Goal: Communication & Community: Share content

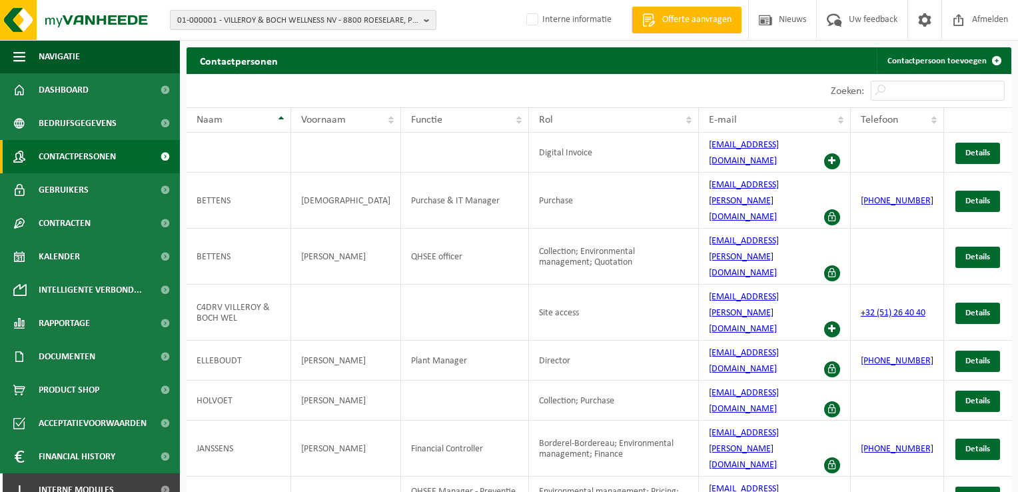
click at [357, 29] on button "01-000001 - VILLEROY & BOCH WELLNESS NV - 8800 ROESELARE, POPULIERSTRAAT 1" at bounding box center [303, 20] width 266 height 20
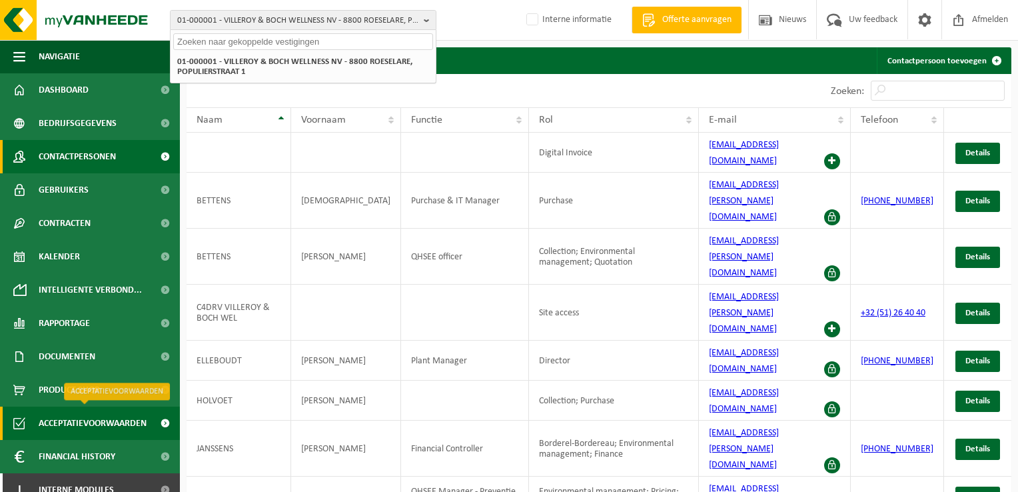
scroll to position [14, 0]
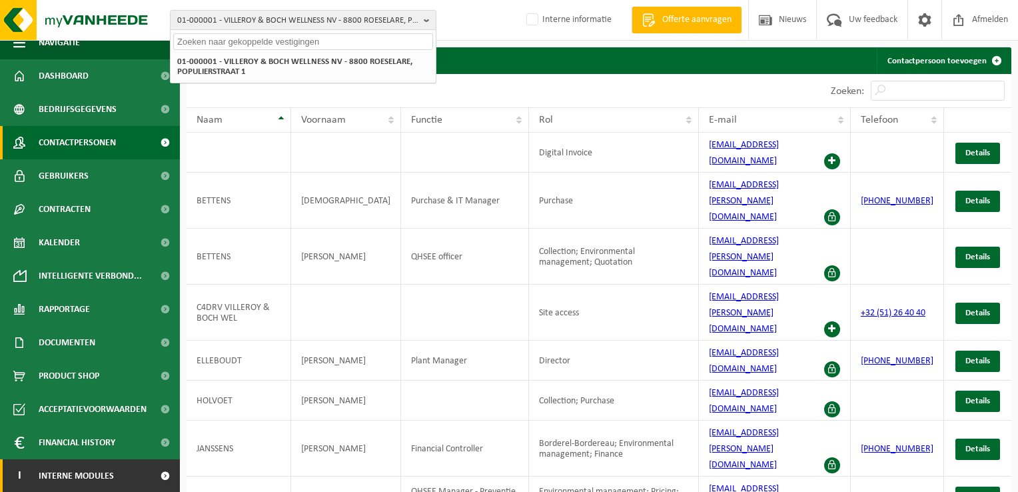
click at [112, 473] on span "Interne modules" at bounding box center [76, 475] width 75 height 33
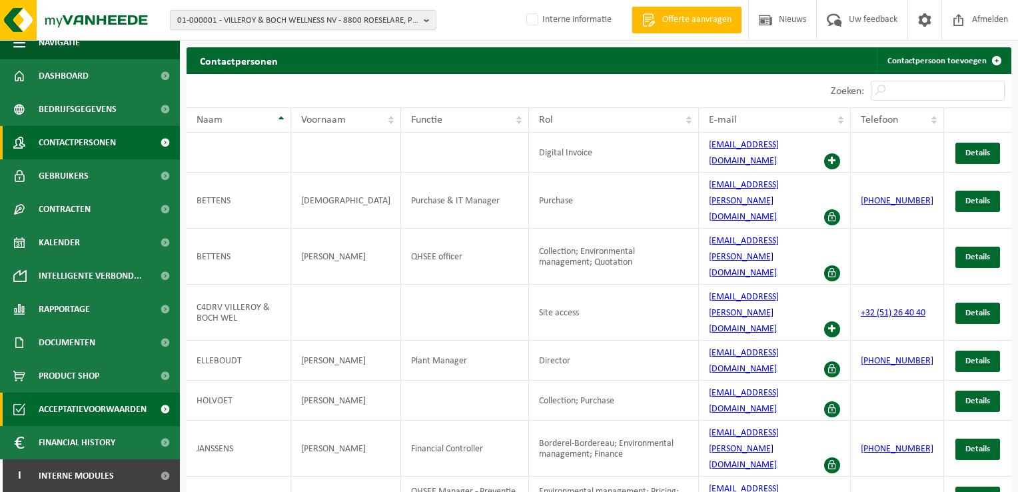
scroll to position [147, 0]
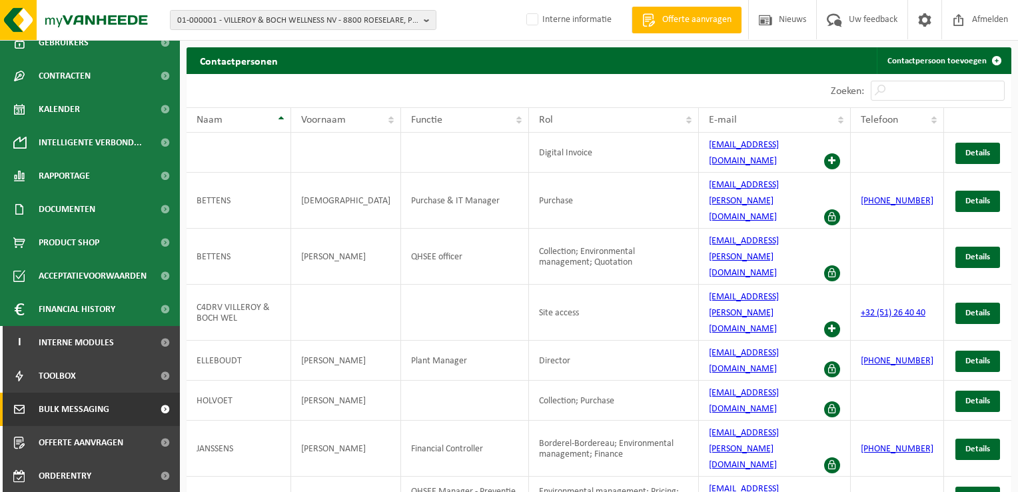
click at [105, 409] on span "Bulk Messaging" at bounding box center [74, 408] width 71 height 33
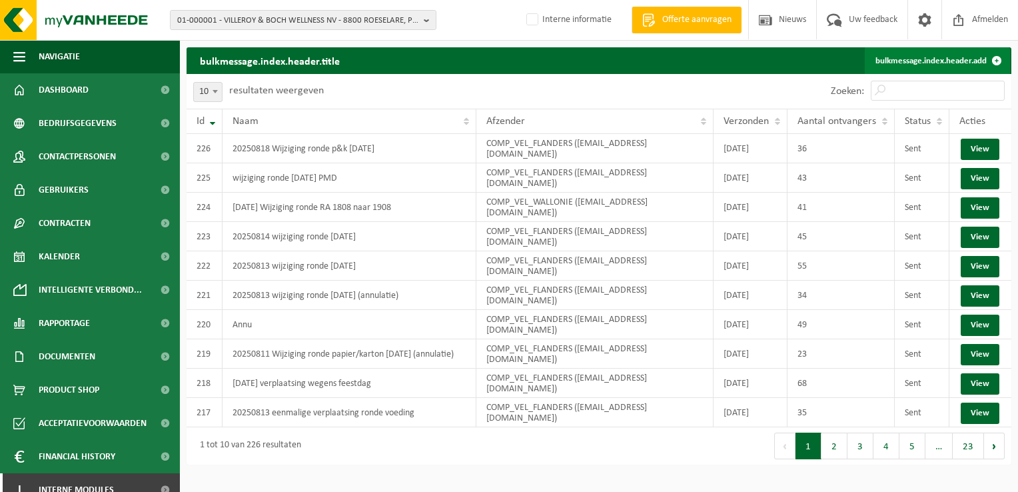
click at [941, 55] on link "bulkmessage.index.header.add" at bounding box center [937, 60] width 145 height 27
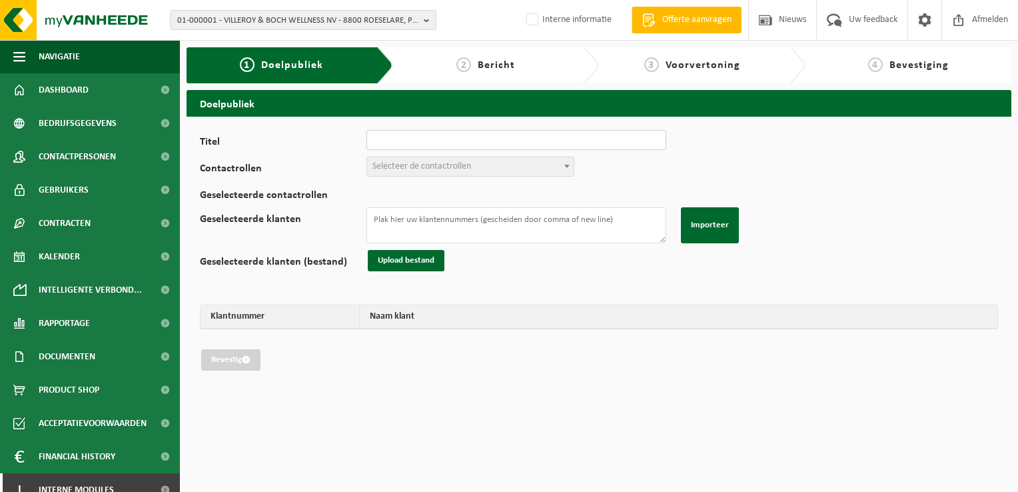
click at [475, 143] on input "Titel" at bounding box center [516, 140] width 300 height 20
type input "20250819 wijziging ronde pmd [DATE]"
click at [469, 171] on span "Selecteer de contactrollen" at bounding box center [421, 166] width 99 height 10
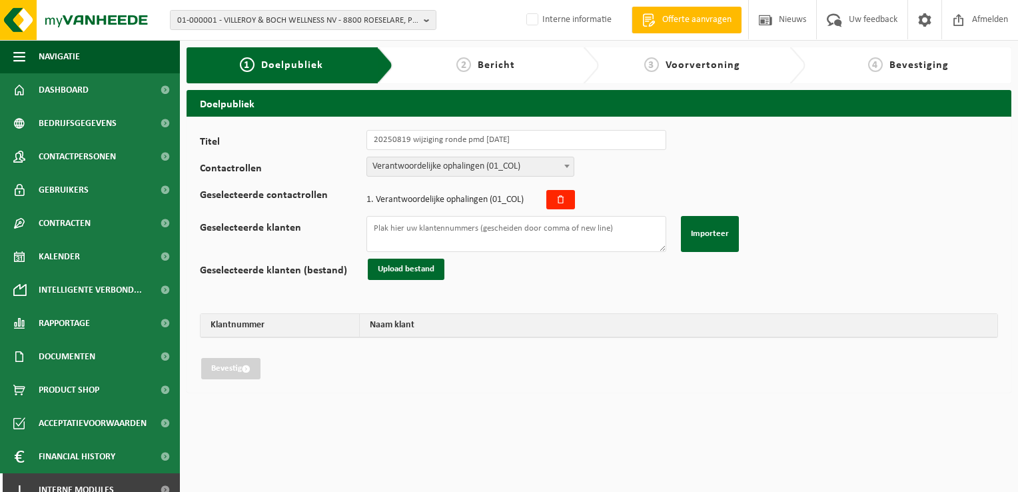
click at [462, 165] on span "Verantwoordelijke ophalingen (01_COL)" at bounding box center [470, 166] width 207 height 19
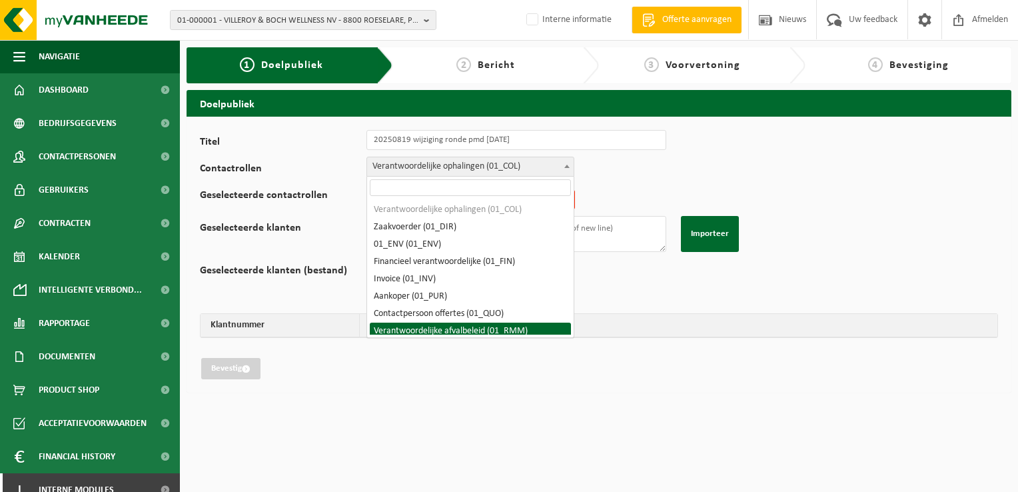
select select "01_RMM"
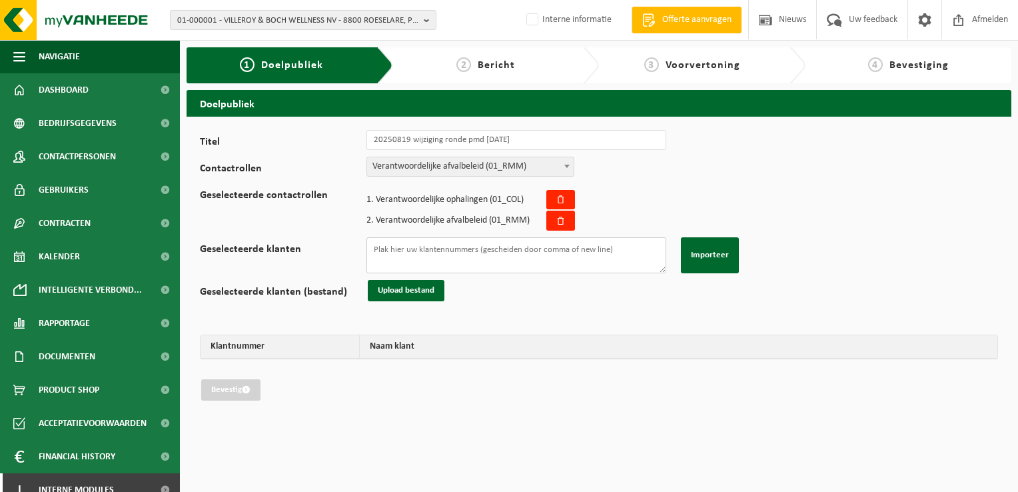
click at [445, 252] on textarea "Geselecteerde klanten" at bounding box center [516, 255] width 300 height 36
click at [546, 251] on textarea "Geselecteerde klanten" at bounding box center [516, 255] width 300 height 36
paste textarea "02-009572 01-904010 10-847003 10-847003 01-001159 02-009127 01-004731 02-012991…"
type textarea "02-009572 01-904010 10-847003 10-847003 01-001159 02-009127 01-004731 02-012991…"
click at [730, 254] on button "Importeer" at bounding box center [710, 255] width 58 height 36
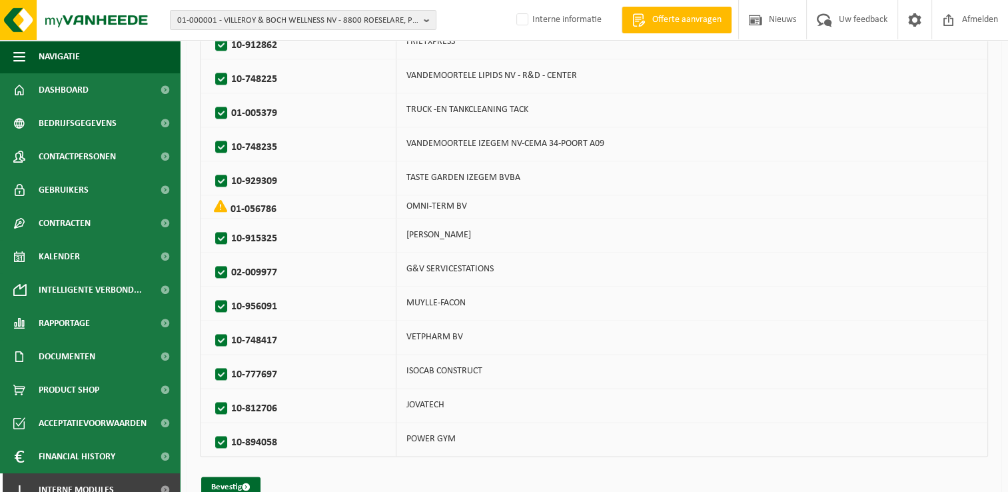
scroll to position [1606, 0]
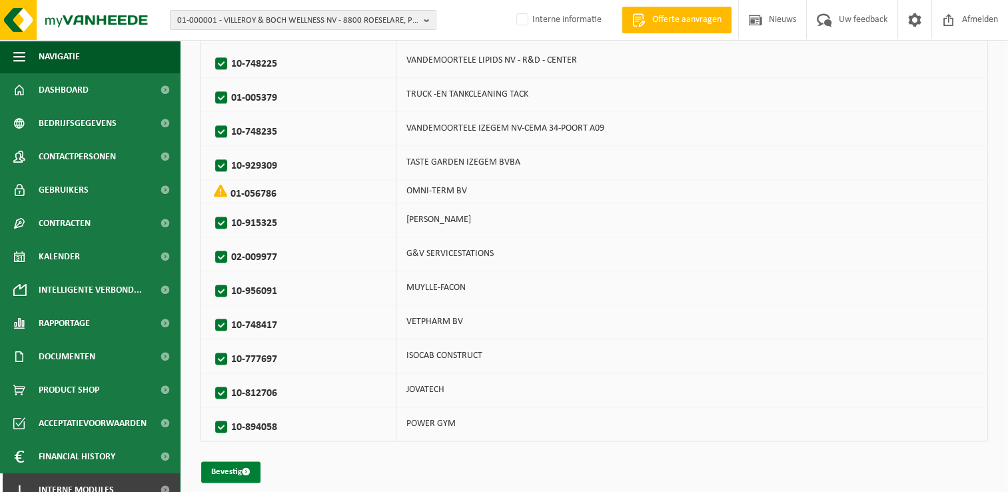
click at [239, 461] on button "Bevestig" at bounding box center [230, 471] width 59 height 21
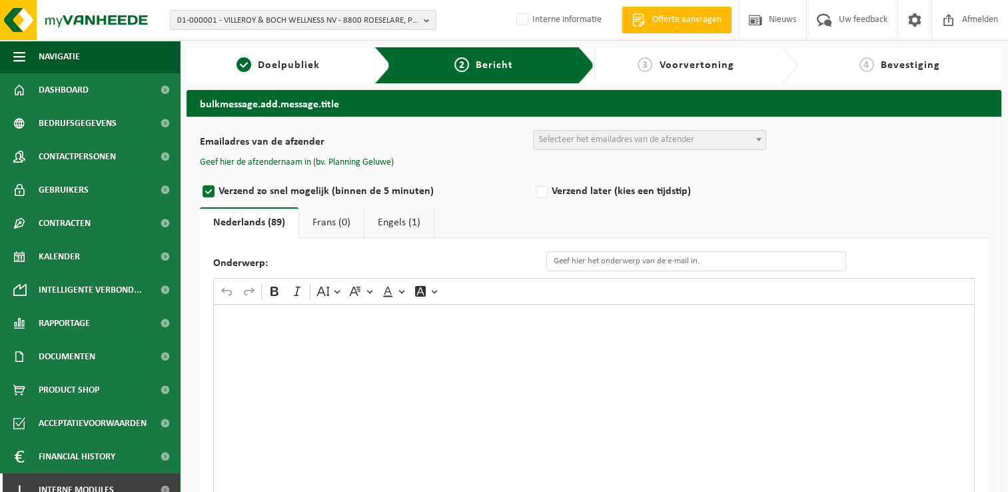
click at [606, 151] on div "Emailadres van de afzender BULK_MAR_LUX (planning.messancy@vanheede.com) BULK_V…" at bounding box center [594, 357] width 788 height 454
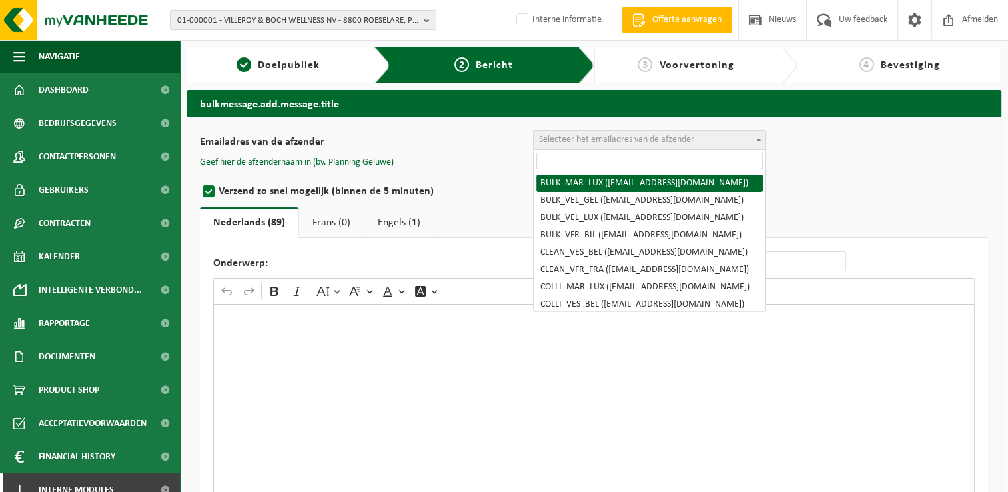
click at [618, 145] on span "Selecteer het emailadres van de afzender" at bounding box center [616, 140] width 155 height 10
click at [618, 159] on input "search" at bounding box center [649, 161] width 227 height 17
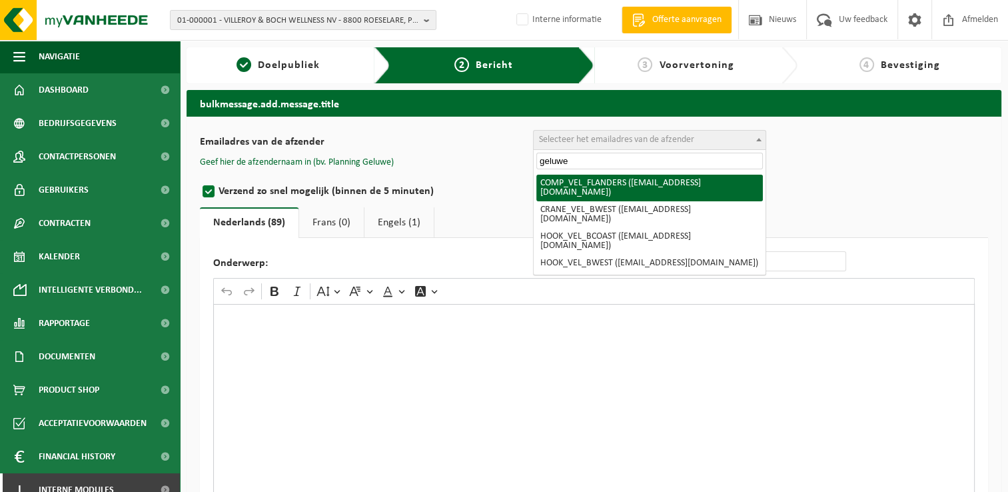
type input "geluwe"
select select "COMP_VEL_FLANDERS"
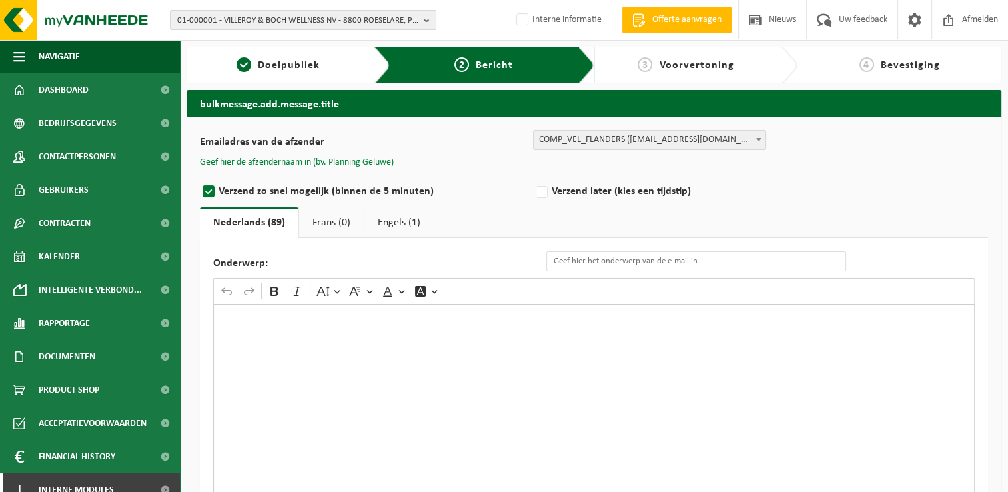
click at [392, 161] on button "Geef hier de afzendernaam in (bv. Planning Geluwe)" at bounding box center [297, 163] width 194 height 12
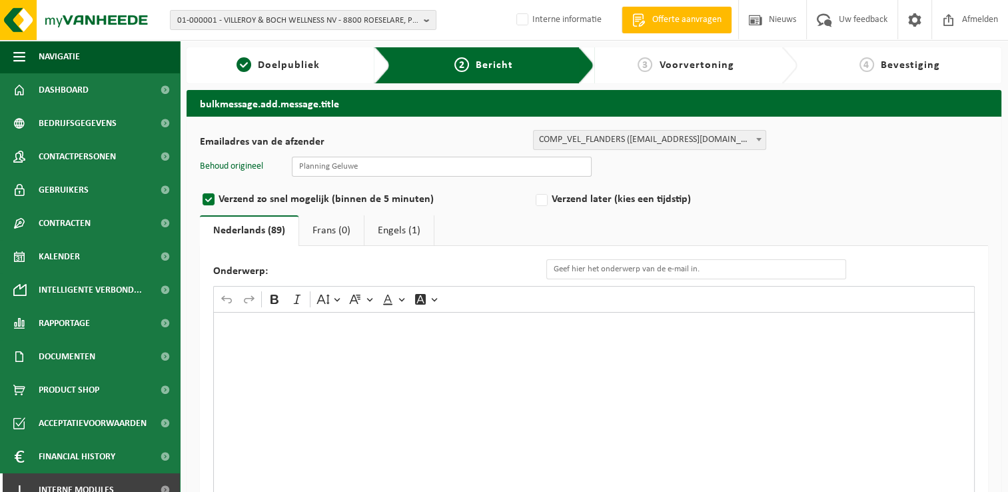
click at [393, 172] on input "text" at bounding box center [442, 167] width 300 height 20
type input "Planning Geluwe"
click at [815, 272] on input "Eenmalige annulatie van de ledigingsdag van uw papier/karton container" at bounding box center [696, 269] width 300 height 20
drag, startPoint x: 814, startPoint y: 269, endPoint x: 725, endPoint y: 271, distance: 88.6
click at [725, 271] on input "Eenmalige annulatie van de ledigingsdag van uw papier/karton container" at bounding box center [696, 269] width 300 height 20
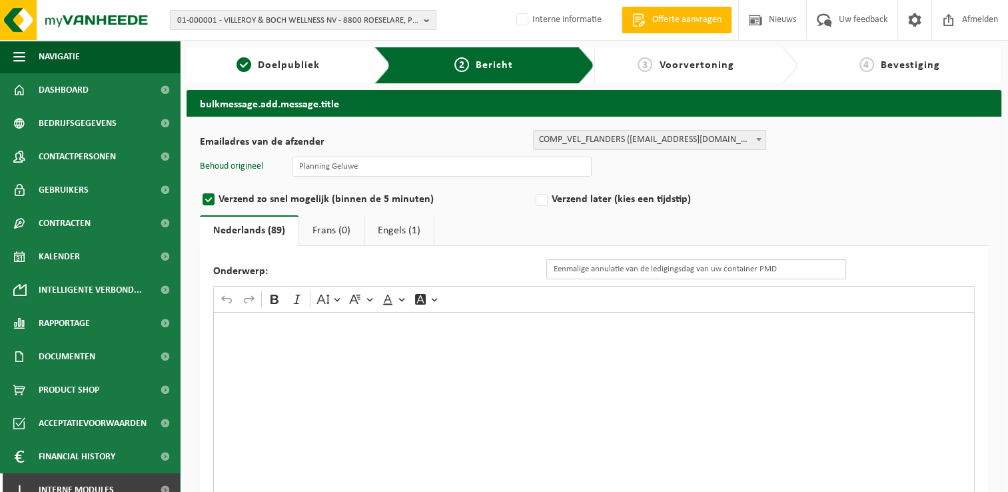
type input "Eenmalige annulatie van de ledigingsdag van uw container PMD"
click at [826, 320] on p "Rich Text Editor. Editing area: main. Press Alt+0 for help." at bounding box center [594, 324] width 747 height 9
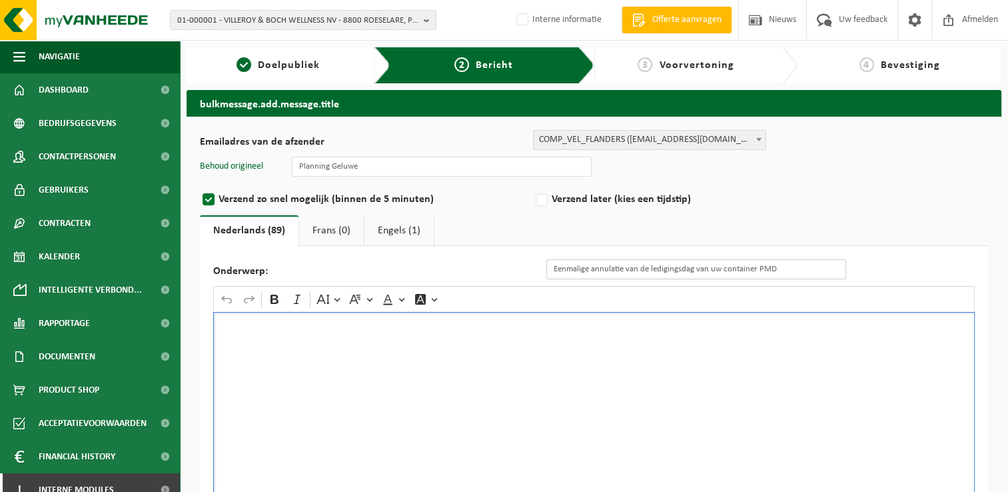
click at [690, 267] on input "Eenmalige annulatie van de ledigingsdag van uw container PMD" at bounding box center [696, 269] width 300 height 20
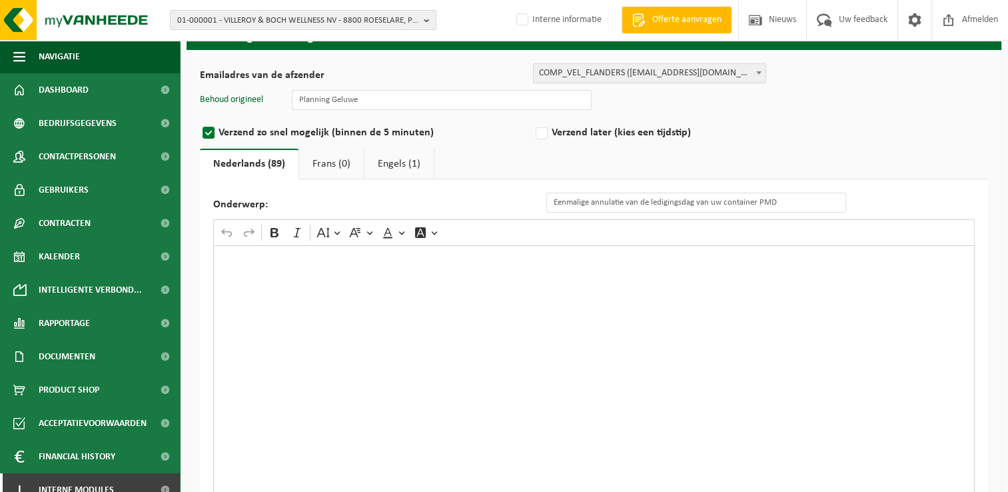
click at [704, 279] on div "Rich Text Editor. Editing area: main. Press Alt+0 for help." at bounding box center [593, 378] width 761 height 266
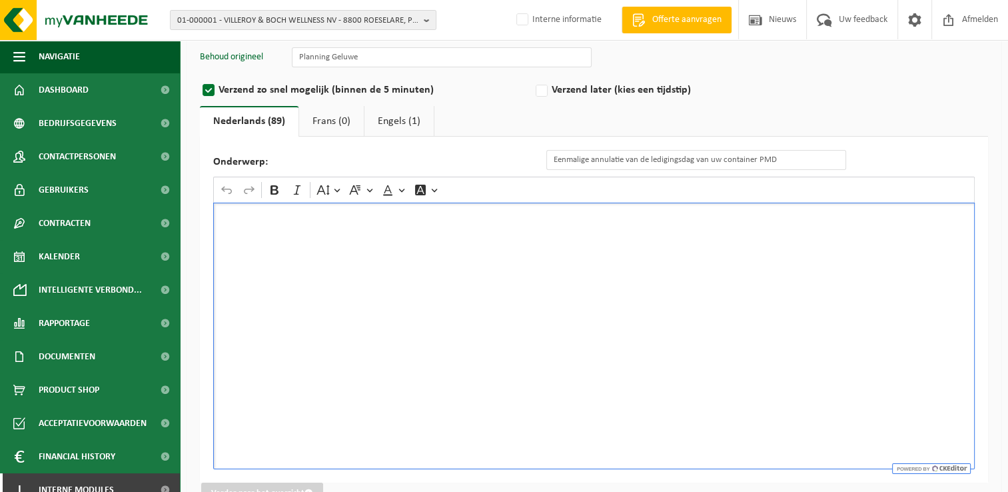
scroll to position [140, 0]
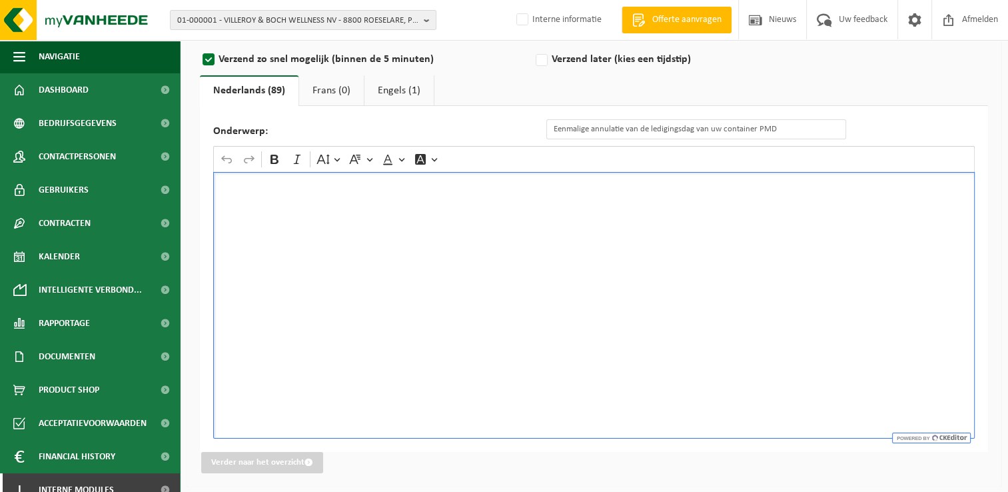
click at [454, 257] on div "Rich Text Editor. Editing area: main. Press Alt+0 for help." at bounding box center [593, 305] width 761 height 266
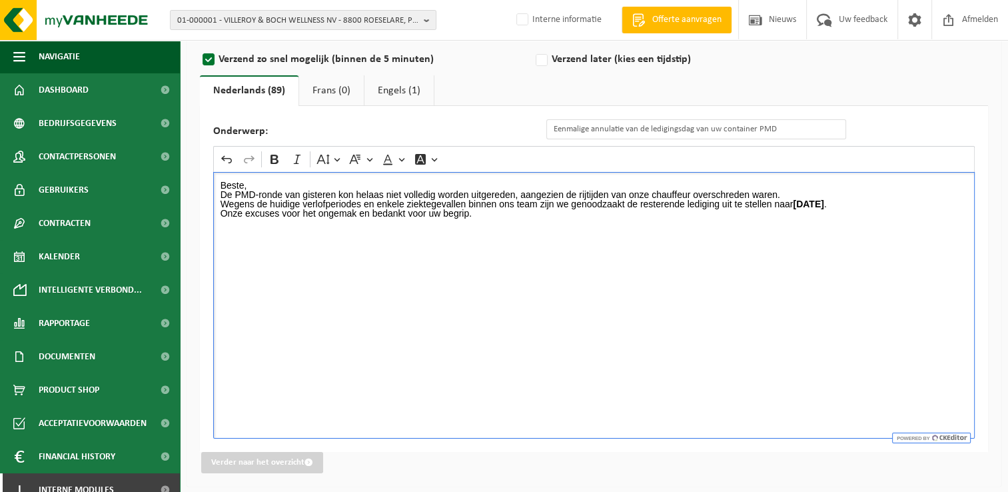
click at [253, 181] on p "Beste," at bounding box center [594, 185] width 747 height 9
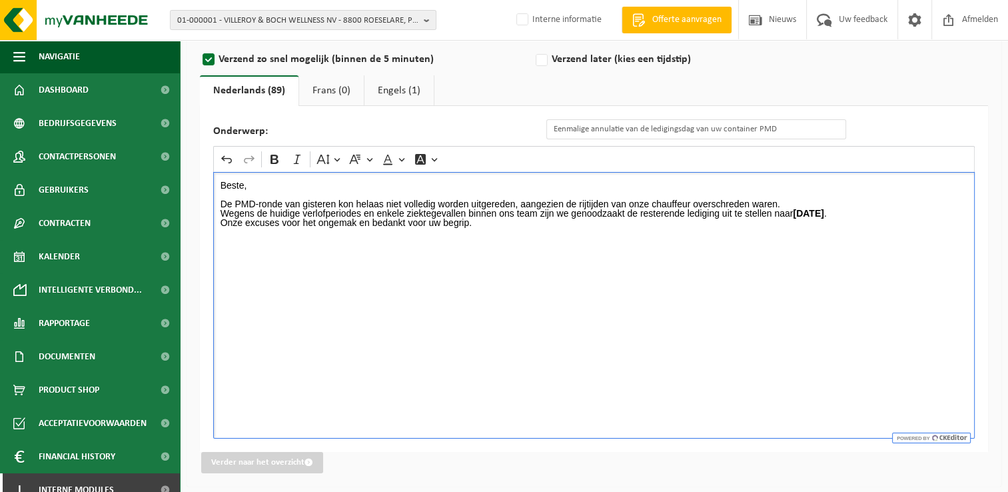
click at [785, 201] on p "De PMD-ronde van gisteren kon helaas niet volledig worden uitgereden, aangezien…" at bounding box center [594, 203] width 747 height 9
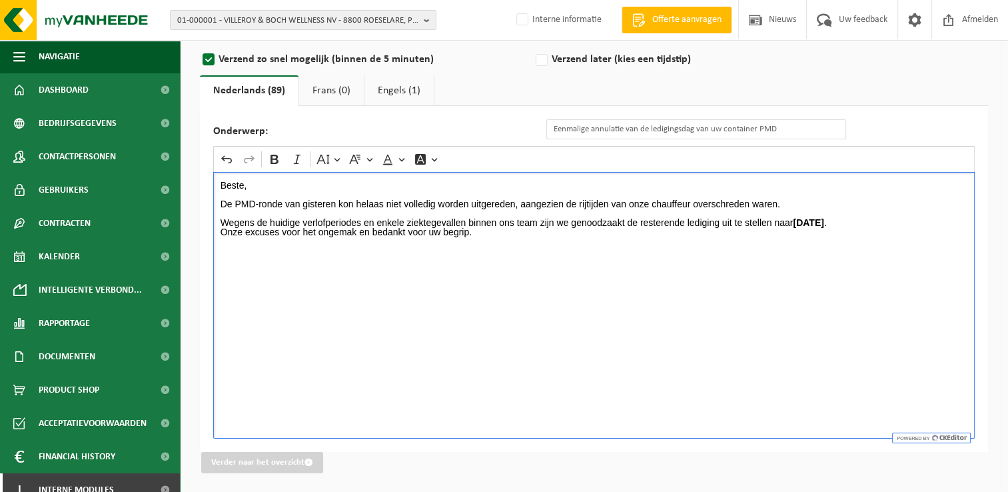
click at [650, 225] on p "Wegens de huidige verlofperiodes en enkele ziektegevallen binnen ons team zijn …" at bounding box center [594, 222] width 747 height 9
click at [672, 221] on p "Wegens de huidige verlofperiodes en enkele ziektegevallen binnen ons team zijn …" at bounding box center [594, 222] width 747 height 9
click at [907, 223] on p "Wegens de huidige verlofperiodes en enkele ziektegevallen binnen ons team zijn …" at bounding box center [594, 222] width 747 height 9
drag, startPoint x: 913, startPoint y: 220, endPoint x: 266, endPoint y: 231, distance: 647.0
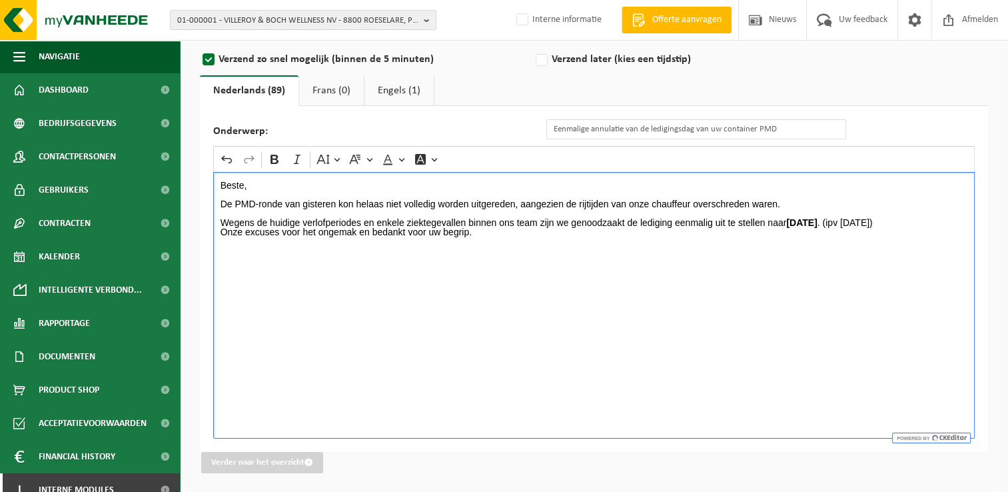
click at [266, 227] on p "Wegens de huidige verlofperiodes en enkele ziektegevallen binnen ons team zijn …" at bounding box center [594, 222] width 747 height 9
click at [306, 227] on p "Wegens de huidige verlofperiodes en enkele ziektegevallen binnen ons team zijn …" at bounding box center [594, 222] width 747 height 9
click at [290, 227] on p "Wegens de huidige verlofperiodes en enkele ziektegevallen binnen ons team zijn …" at bounding box center [594, 222] width 747 height 9
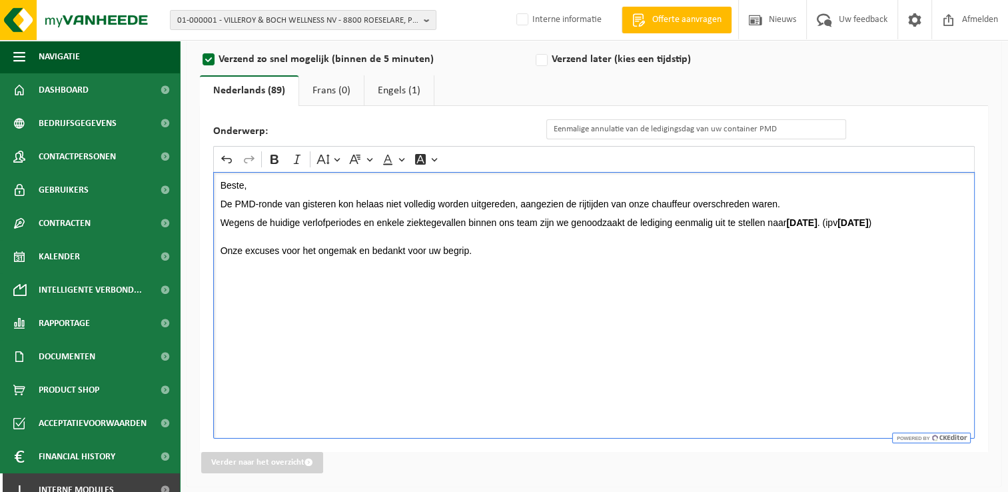
click at [676, 221] on p "Wegens de huidige verlofperiodes en enkele ziektegevallen binnen ons team zijn …" at bounding box center [594, 222] width 747 height 9
click at [288, 237] on p "Rich Text Editor. Editing area: main. Press Alt+0 for help." at bounding box center [594, 231] width 747 height 9
drag, startPoint x: 236, startPoint y: 201, endPoint x: 254, endPoint y: 202, distance: 18.0
click at [254, 202] on p "De PMD-ronde van gisteren kon helaas niet volledig worden uitgereden, aangezien…" at bounding box center [594, 203] width 747 height 9
click at [404, 207] on p "De PMD -ronde van gisteren kon helaas niet volledig worden uitgereden, aangezie…" at bounding box center [594, 203] width 747 height 9
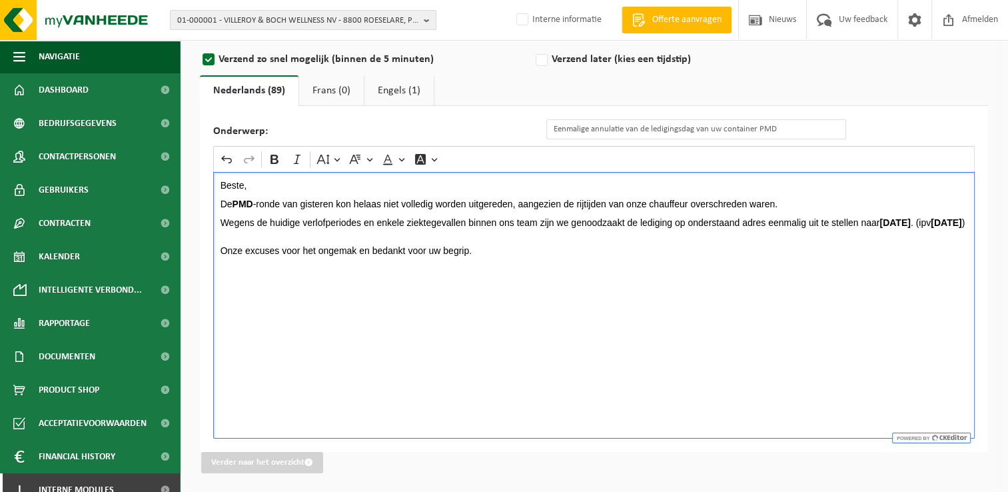
drag, startPoint x: 791, startPoint y: 207, endPoint x: 494, endPoint y: 198, distance: 297.3
click at [494, 198] on div "Beste, De PMD -ronde van gisteren kon helaas niet volledig worden uitgereden, a…" at bounding box center [593, 305] width 761 height 266
click at [685, 200] on p "De PMD -ronde van gisteren kon helaas niet volledig worden uitgereden, aangezie…" at bounding box center [594, 203] width 747 height 9
click at [219, 204] on div "Beste, De PMD -ronde van gisteren kon helaas niet volledig worden uitgereden, a…" at bounding box center [593, 305] width 761 height 266
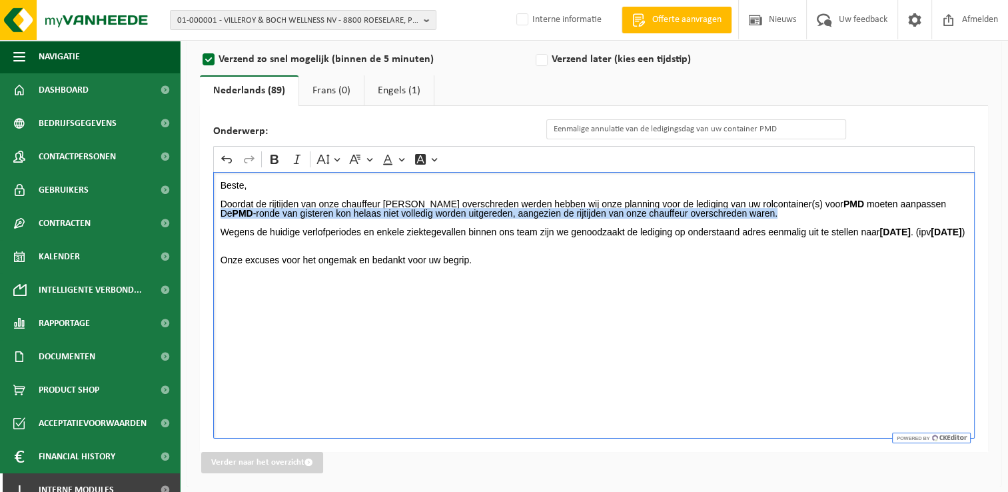
drag, startPoint x: 791, startPoint y: 213, endPoint x: 211, endPoint y: 211, distance: 579.6
click at [211, 211] on div "Onderwerp: Eenmalige annulatie van de ledigingsdag van uw container PMD Rich Te…" at bounding box center [594, 279] width 788 height 346
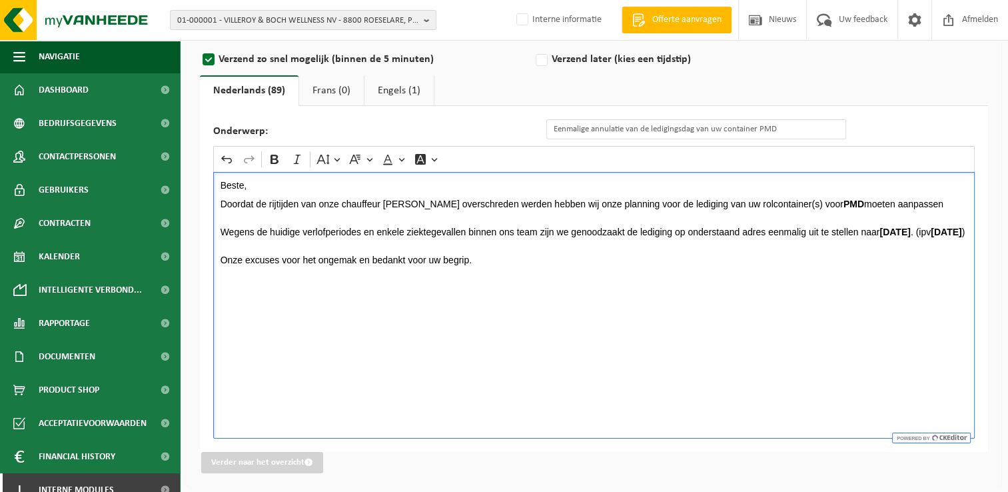
click at [389, 246] on p "Rich Text Editor. Editing area: main. Press Alt+0 for help." at bounding box center [594, 241] width 747 height 9
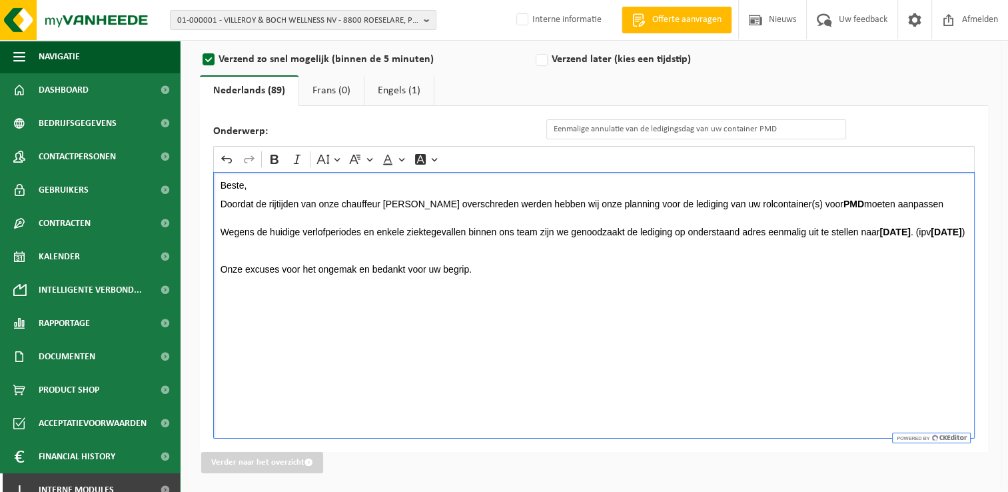
click at [222, 255] on p "Rich Text Editor. Editing area: main. Press Alt+0 for help." at bounding box center [594, 250] width 747 height 9
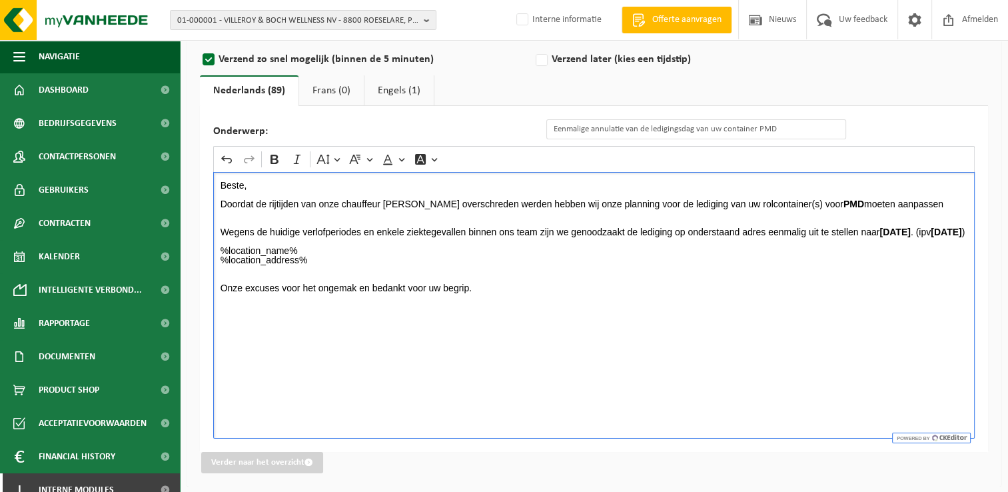
click at [412, 246] on p "Rich Text Editor. Editing area: main. Press Alt+0 for help." at bounding box center [594, 241] width 747 height 9
click at [405, 237] on p "Wegens de huidige verlofperiodes en enkele ziektegevallen binnen ons team zijn …" at bounding box center [594, 231] width 747 height 9
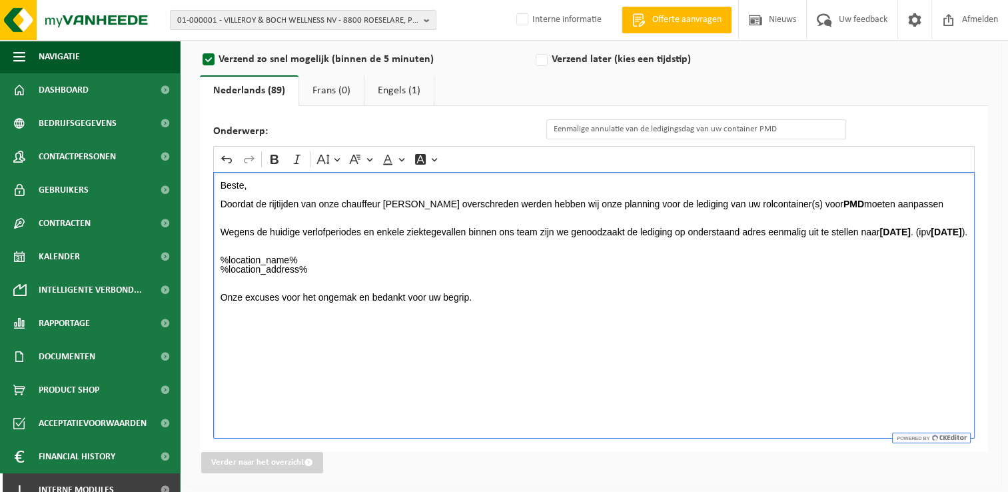
click at [276, 292] on p "Rich Text Editor. Editing area: main. Press Alt+0 for help." at bounding box center [594, 287] width 747 height 9
click at [488, 302] on p "Onze excuses voor het ongemak en bedankt voor uw begrip." at bounding box center [594, 296] width 747 height 9
click at [416, 358] on div "Beste, Doordat de rijtijden van onze chauffeur gisteren overschreden werden heb…" at bounding box center [593, 305] width 761 height 266
drag, startPoint x: 304, startPoint y: 341, endPoint x: 209, endPoint y: 342, distance: 95.3
click at [209, 342] on div "Onderwerp: Eenmalige annulatie van de ledigingsdag van uw container PMD Rich Te…" at bounding box center [594, 279] width 788 height 346
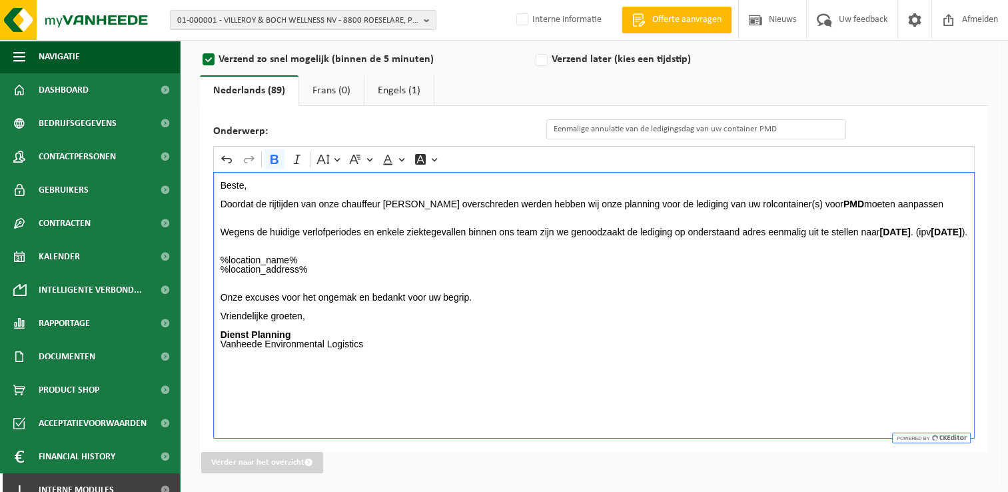
click at [511, 311] on p "Rich Text Editor. Editing area: main. Press Alt+0 for help." at bounding box center [594, 306] width 747 height 9
click at [493, 302] on p "Onze excuses voor het ongemak en bedankt voor uw begrip." at bounding box center [594, 296] width 747 height 9
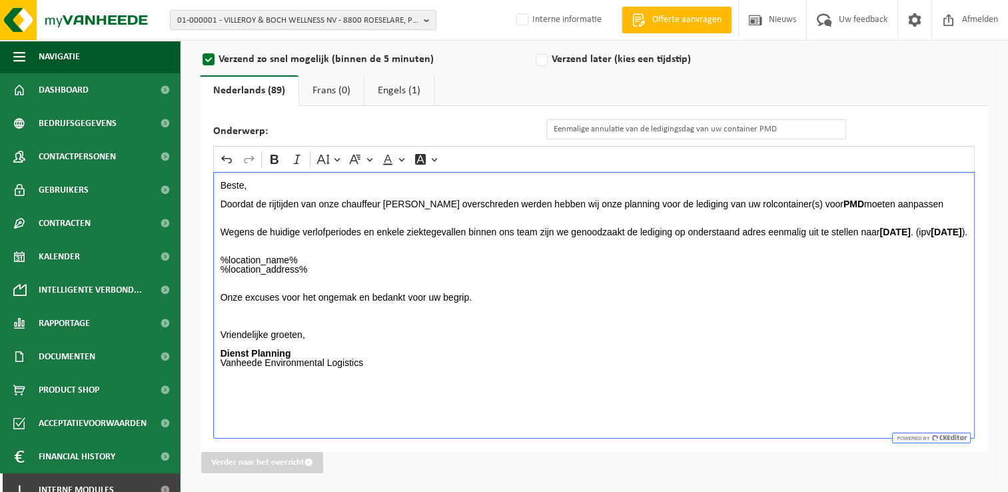
click at [694, 246] on p "Rich Text Editor. Editing area: main. Press Alt+0 for help." at bounding box center [594, 241] width 747 height 9
drag, startPoint x: 260, startPoint y: 239, endPoint x: 927, endPoint y: 228, distance: 667.6
click at [910, 228] on strong "maandag 25 augustus" at bounding box center [894, 232] width 31 height 11
click at [382, 283] on p "%location_name% %location_address%" at bounding box center [594, 269] width 747 height 28
click at [621, 359] on p "Vriendelijke groeten, Dienst Planning Vanheede Environmental Logistics" at bounding box center [594, 353] width 747 height 47
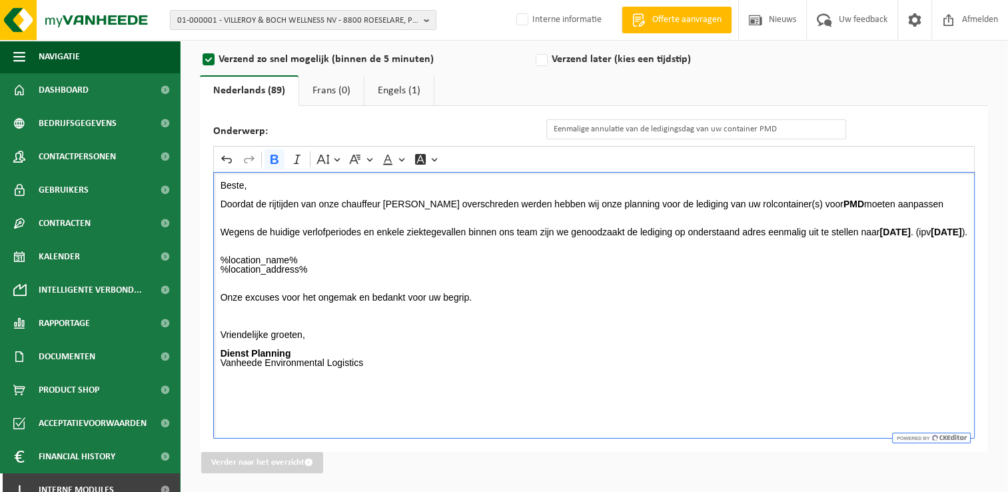
click at [343, 205] on p "Doordat de rijtijden van onze chauffeur gisteren overschreden werden hebben wij…" at bounding box center [594, 203] width 747 height 9
click at [248, 292] on p "Rich Text Editor. Editing area: main. Press Alt+0 for help." at bounding box center [594, 287] width 747 height 9
click at [342, 283] on p "%location_name% %location_address%" at bounding box center [594, 269] width 747 height 28
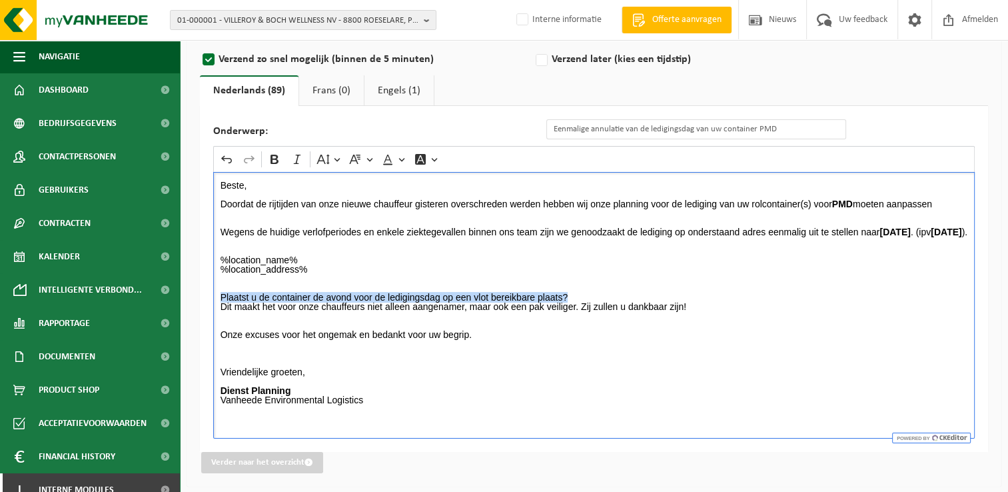
drag, startPoint x: 581, startPoint y: 307, endPoint x: 200, endPoint y: 305, distance: 381.1
click at [200, 305] on div "Onderwerp: Eenmalige annulatie van de ledigingsdag van uw container PMD Rich Te…" at bounding box center [594, 279] width 788 height 346
click at [485, 348] on p "Rich Text Editor. Editing area: main. Press Alt+0 for help." at bounding box center [594, 343] width 747 height 9
click at [795, 127] on input "Eenmalige annulatie van de ledigingsdag van uw container PMD" at bounding box center [696, 129] width 300 height 20
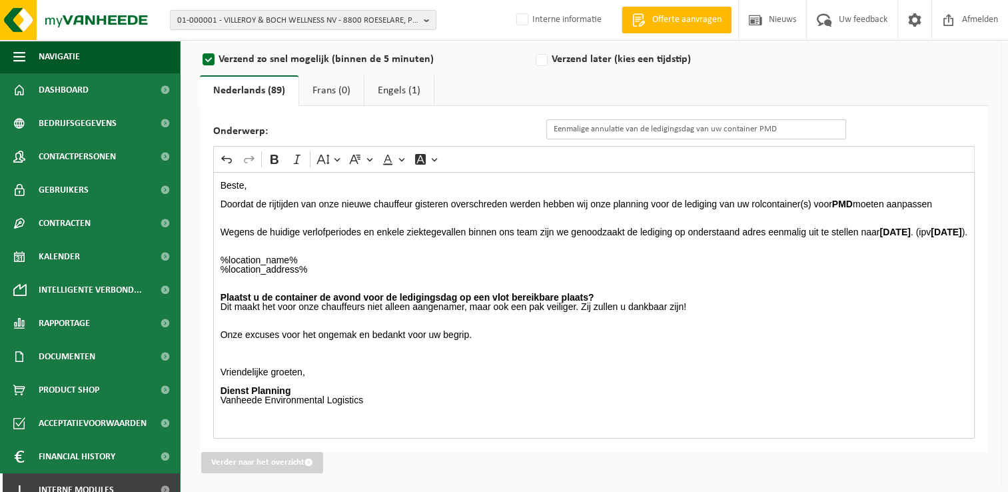
drag, startPoint x: 797, startPoint y: 127, endPoint x: 520, endPoint y: 129, distance: 276.5
click at [520, 129] on div "Onderwerp: Eenmalige annulatie van de ledigingsdag van uw container PMD" at bounding box center [536, 129] width 646 height 20
click at [399, 91] on link "Engels (1)" at bounding box center [398, 90] width 69 height 31
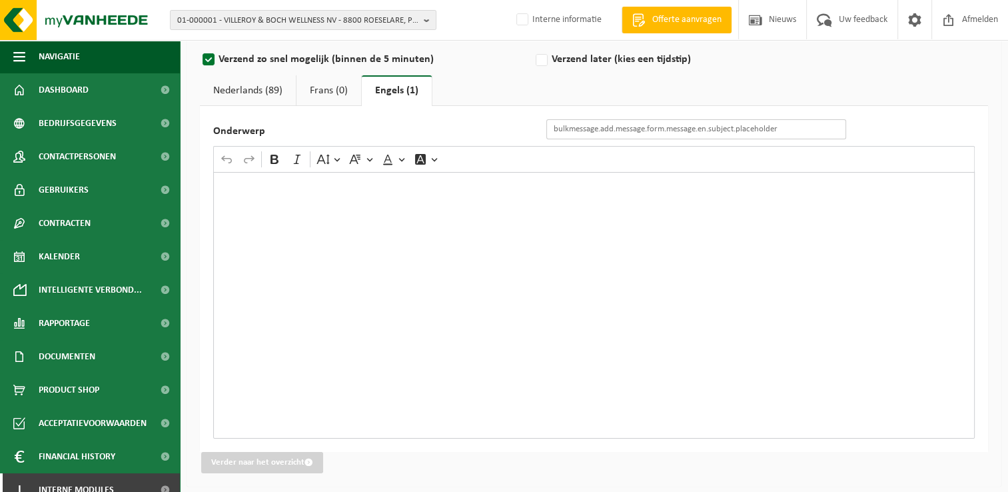
click at [618, 137] on input "Onderwerp" at bounding box center [696, 129] width 300 height 20
paste input "Eenmalige annulatie van de ledigingsdag van uw container PMD"
type input "Eenmalige annulatie van de ledigingsdag van uw container PMD"
drag, startPoint x: 240, startPoint y: 94, endPoint x: 254, endPoint y: 177, distance: 84.6
click at [240, 94] on link "Nederlands (89)" at bounding box center [248, 90] width 96 height 31
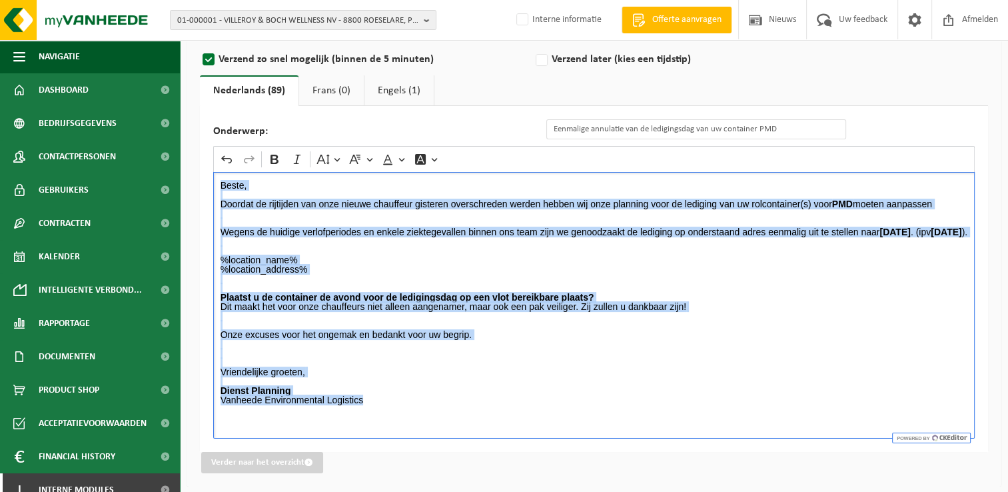
drag, startPoint x: 221, startPoint y: 181, endPoint x: 416, endPoint y: 409, distance: 300.5
click at [416, 409] on div "Beste, Doordat de rijtijden van onze nieuwe chauffeur gisteren overschreden wer…" at bounding box center [593, 305] width 761 height 266
copy div "Beste, Doordat de rijtijden van onze nieuwe chauffeur gisteren overschreden wer…"
click at [391, 91] on link "Engels (1)" at bounding box center [398, 90] width 69 height 31
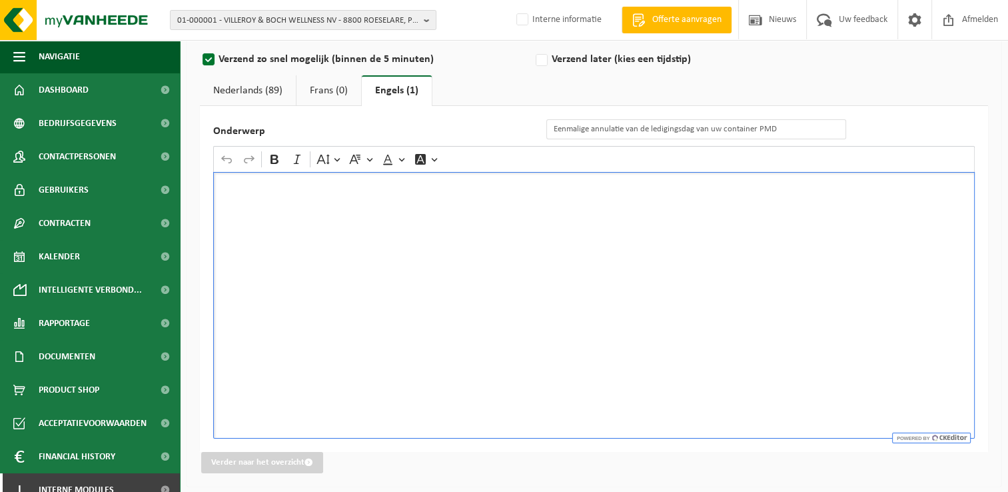
click at [352, 211] on div "Rich Text Editor. Editing area: main. Press Alt+0 for help." at bounding box center [593, 305] width 761 height 266
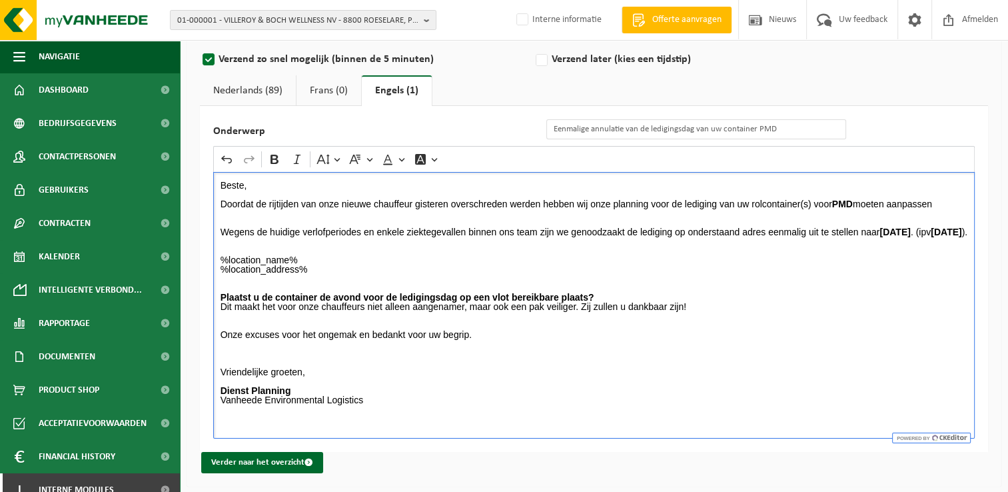
click at [416, 281] on p "%location_name% %location_address%" at bounding box center [594, 269] width 747 height 28
click at [313, 460] on button "Verder naar het overzicht" at bounding box center [262, 462] width 122 height 21
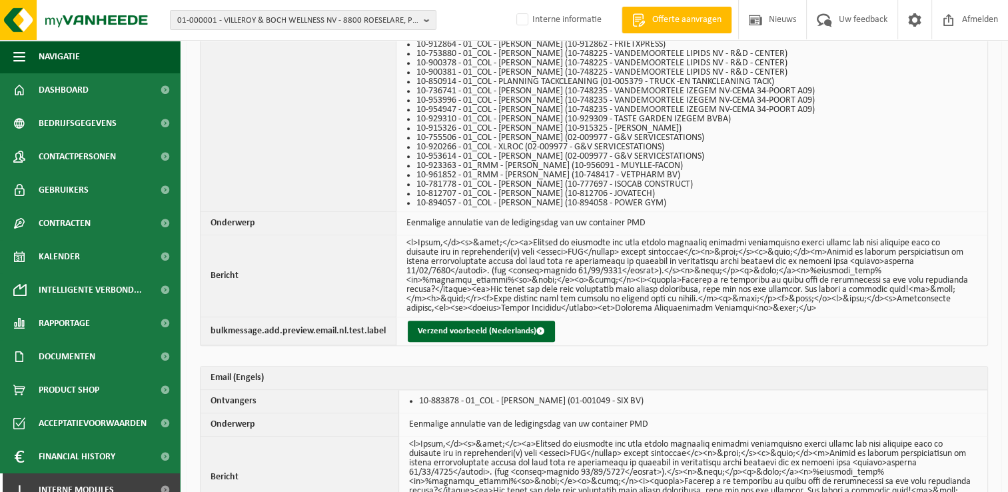
scroll to position [1481, 0]
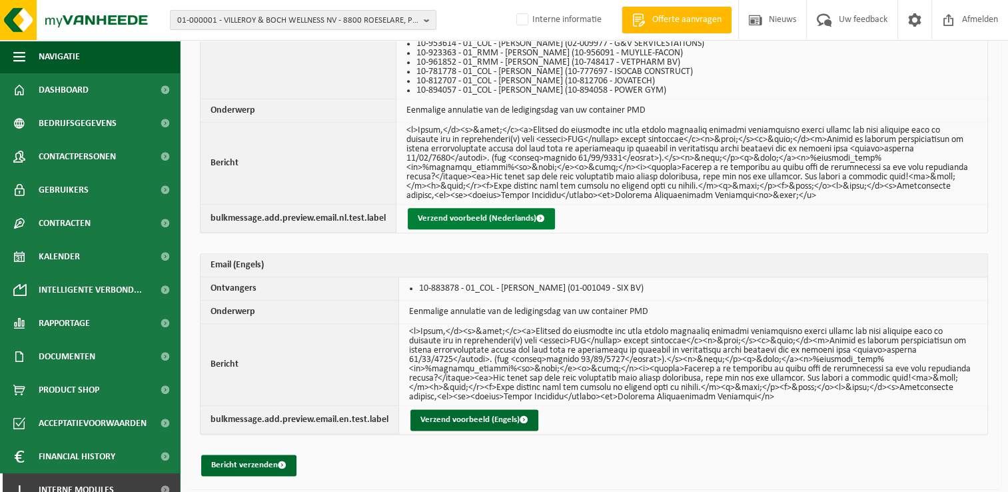
click at [500, 218] on button "Verzend voorbeeld (Nederlands)" at bounding box center [481, 218] width 147 height 21
click at [252, 460] on button "Bericht verzenden" at bounding box center [248, 464] width 95 height 21
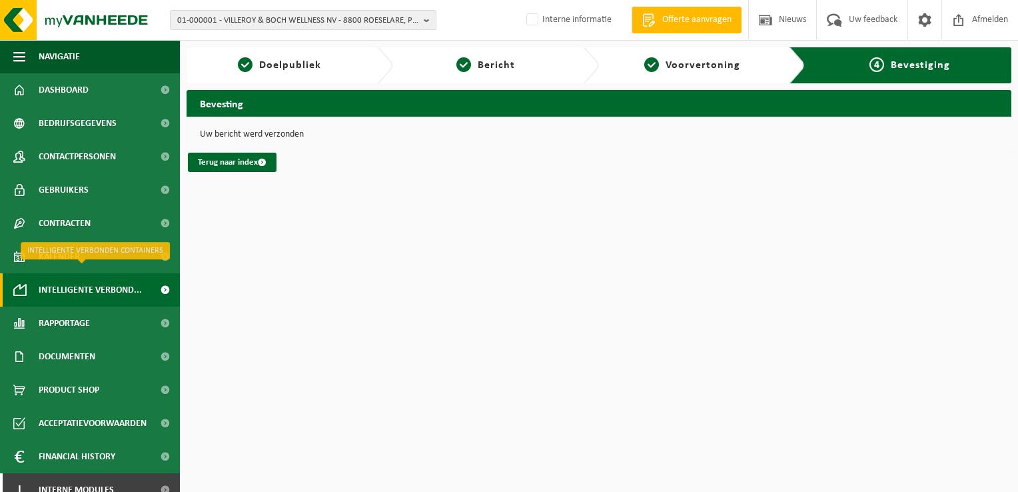
scroll to position [14, 0]
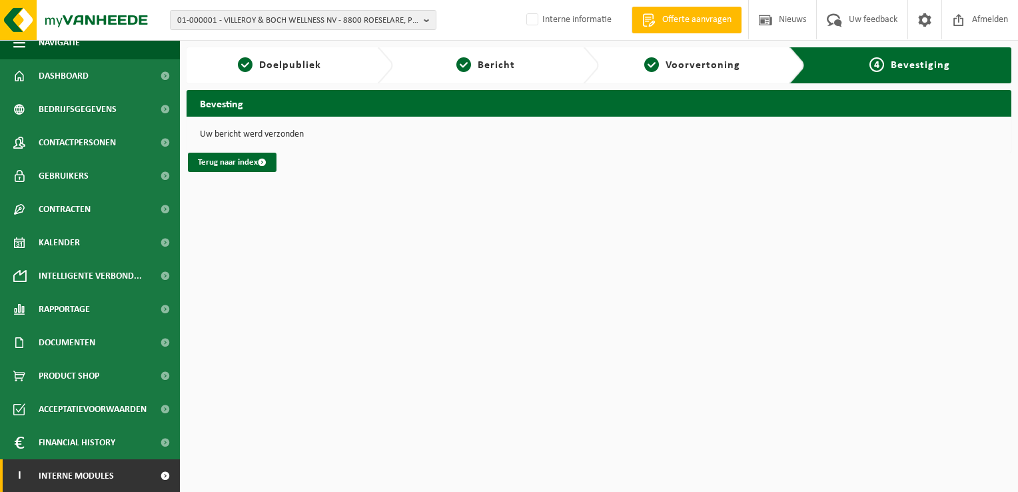
drag, startPoint x: 59, startPoint y: 473, endPoint x: 64, endPoint y: 466, distance: 8.5
click at [59, 473] on span "Interne modules" at bounding box center [76, 475] width 75 height 33
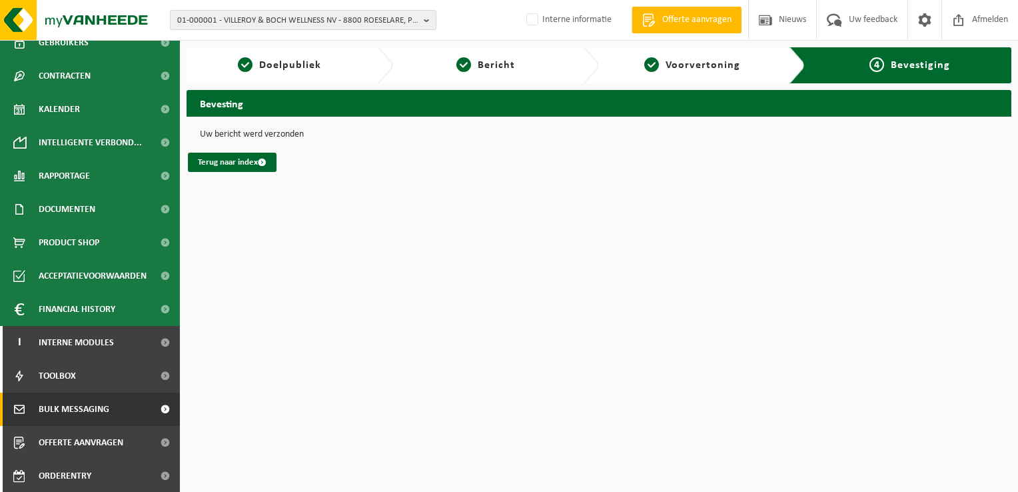
click at [90, 414] on span "Bulk Messaging" at bounding box center [74, 408] width 71 height 33
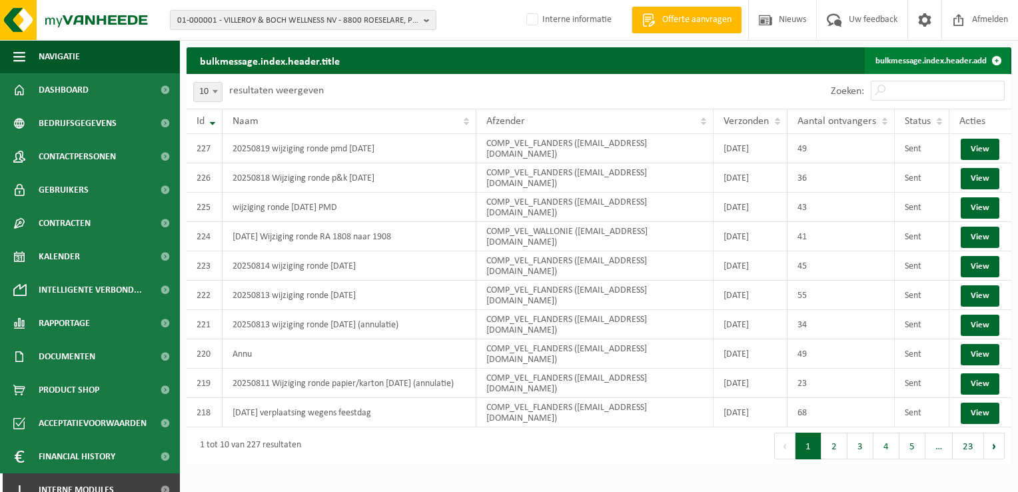
click at [937, 56] on link "bulkmessage.index.header.add" at bounding box center [937, 60] width 145 height 27
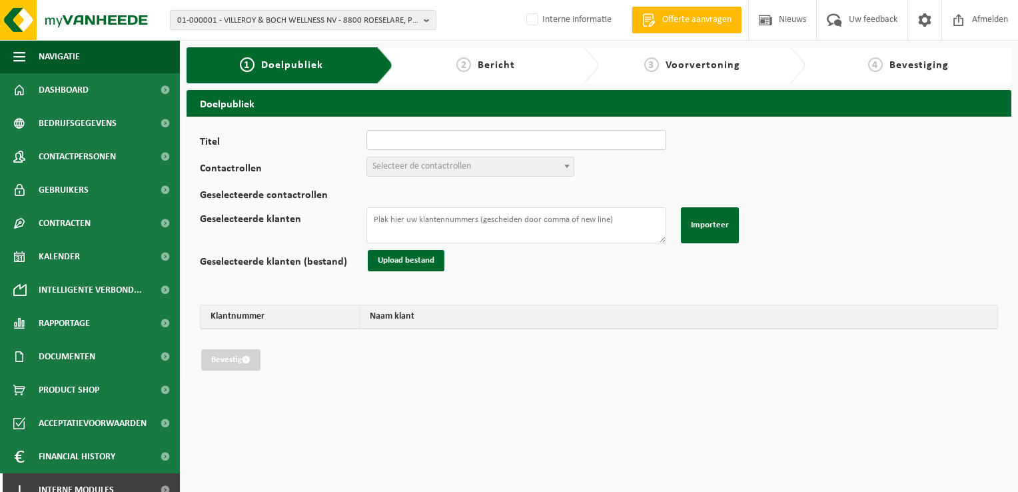
click at [420, 137] on input "Titel" at bounding box center [516, 140] width 300 height 20
type input "20250819 wijziging ronde pmd 18/08/2025"
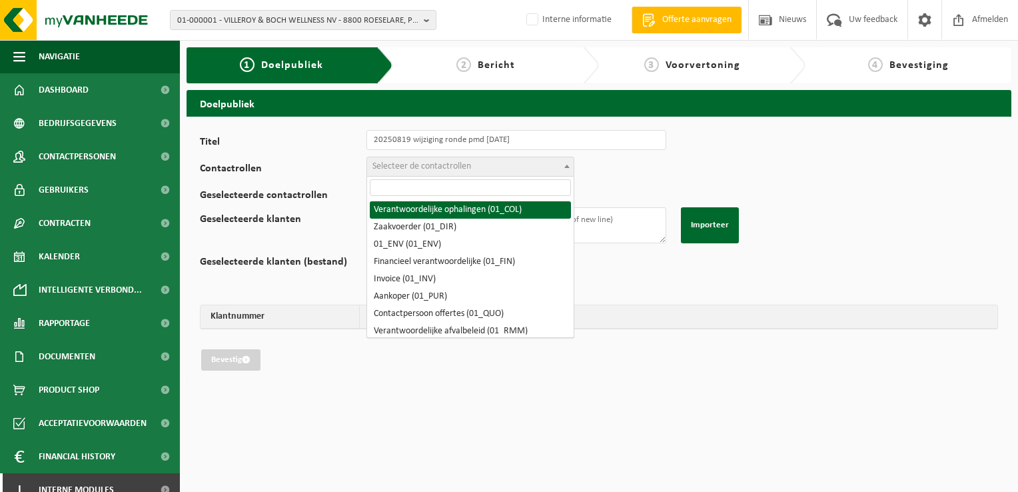
click at [426, 170] on span "Selecteer de contactrollen" at bounding box center [421, 166] width 99 height 10
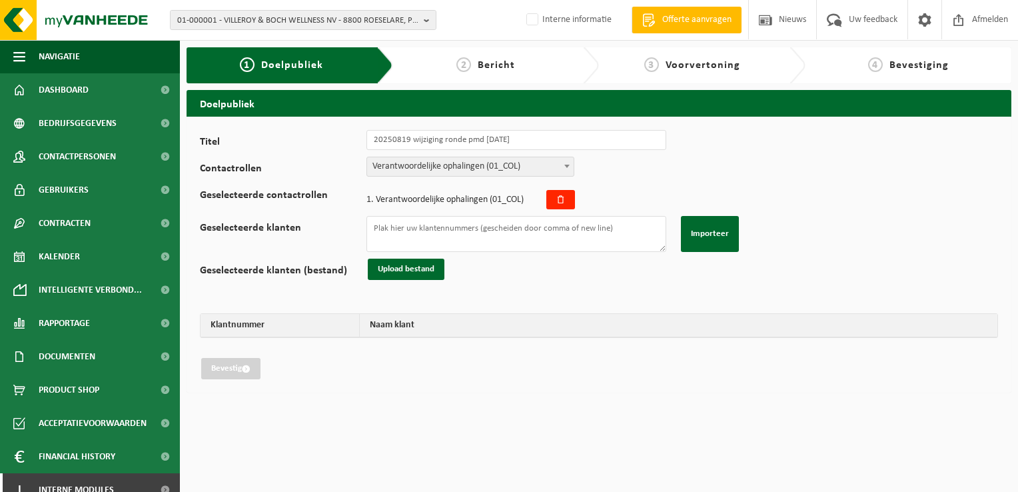
click at [428, 169] on span "Verantwoordelijke ophalingen (01_COL)" at bounding box center [470, 166] width 207 height 19
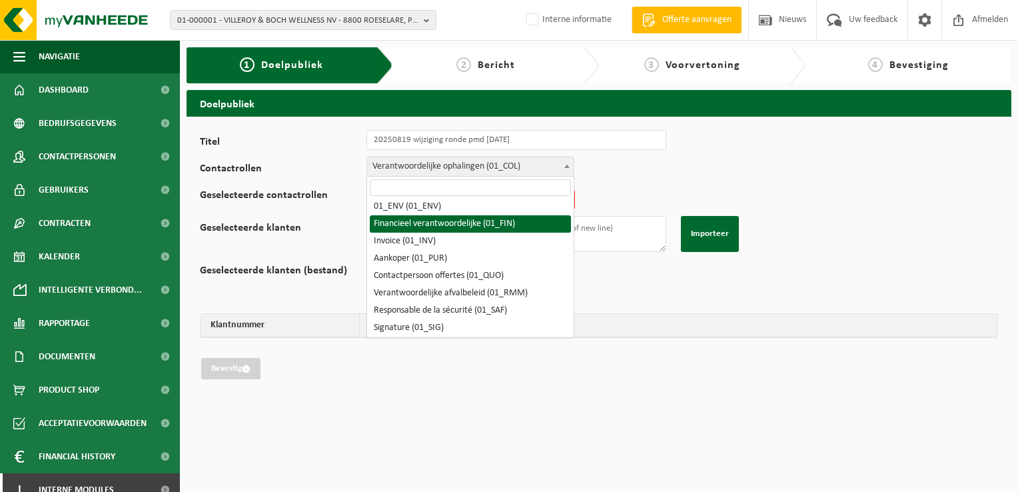
scroll to position [67, 0]
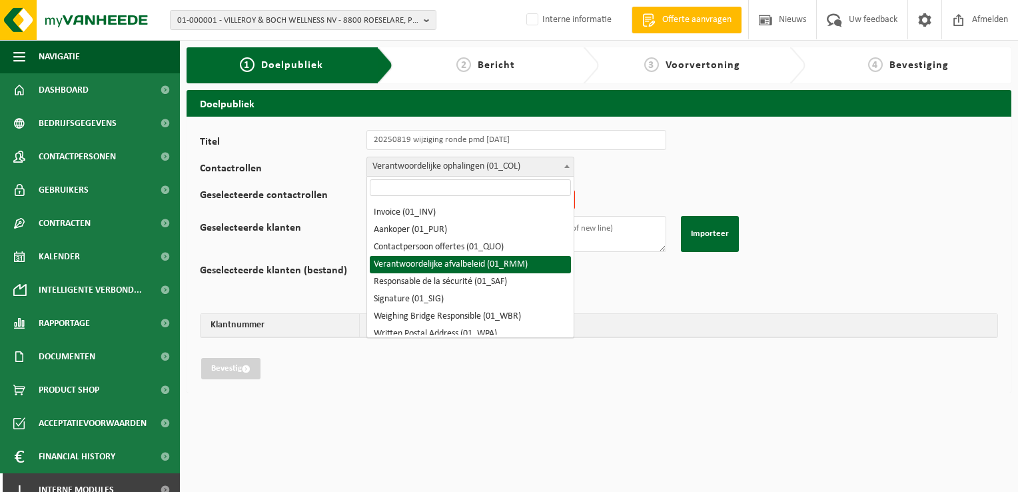
select select "01_RMM"
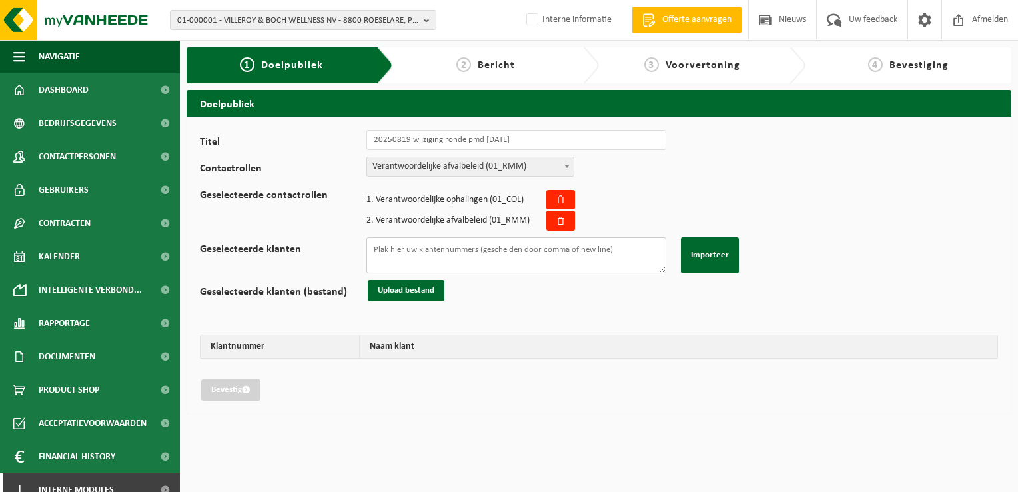
drag, startPoint x: 456, startPoint y: 258, endPoint x: 841, endPoint y: 404, distance: 412.4
click at [456, 258] on textarea "Geselecteerde klanten" at bounding box center [516, 255] width 300 height 36
click at [526, 252] on textarea "Geselecteerde klanten" at bounding box center [516, 255] width 300 height 36
paste textarea "02-009572 01-904010 10-847003 10-847003 01-001159 02-009127 01-004731 02-012991…"
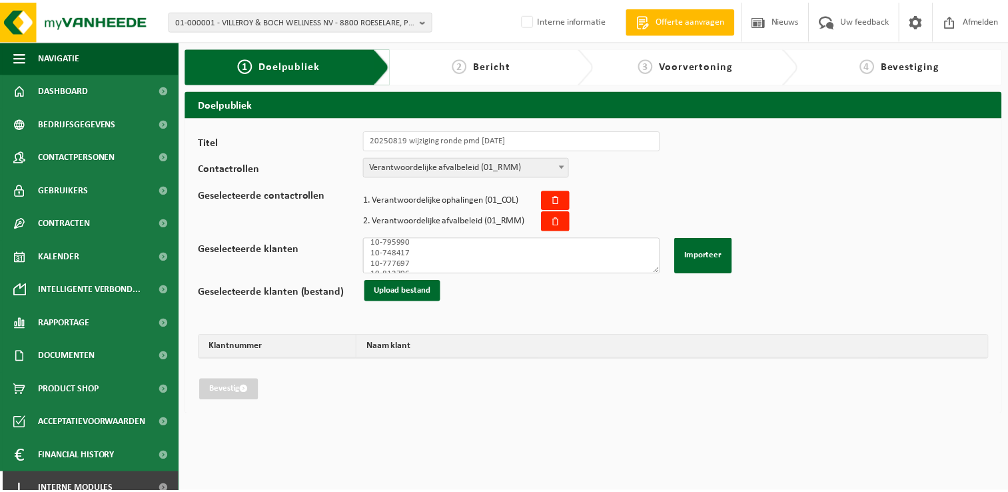
scroll to position [536, 0]
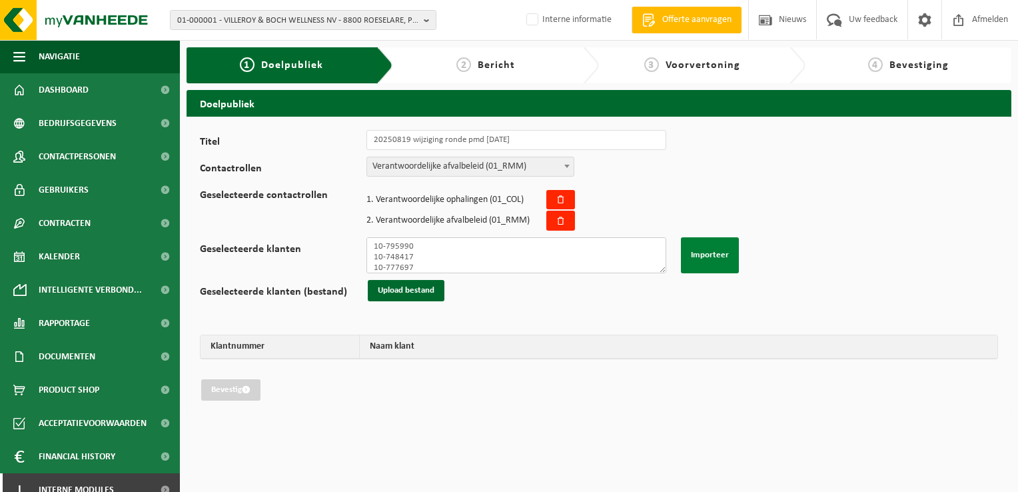
type textarea "02-009572 01-904010 10-847003 10-847003 01-001159 02-009127 01-004731 02-012991…"
click at [727, 258] on button "Importeer" at bounding box center [710, 255] width 58 height 36
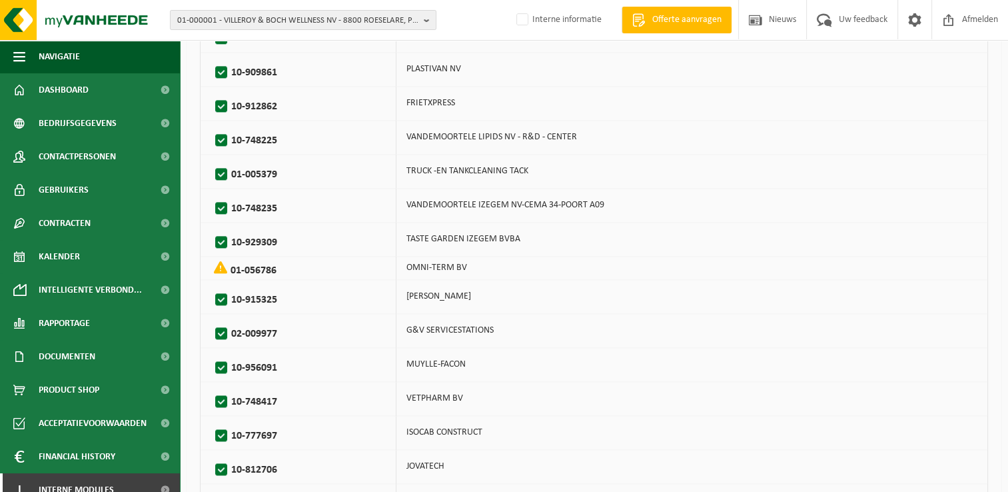
scroll to position [1606, 0]
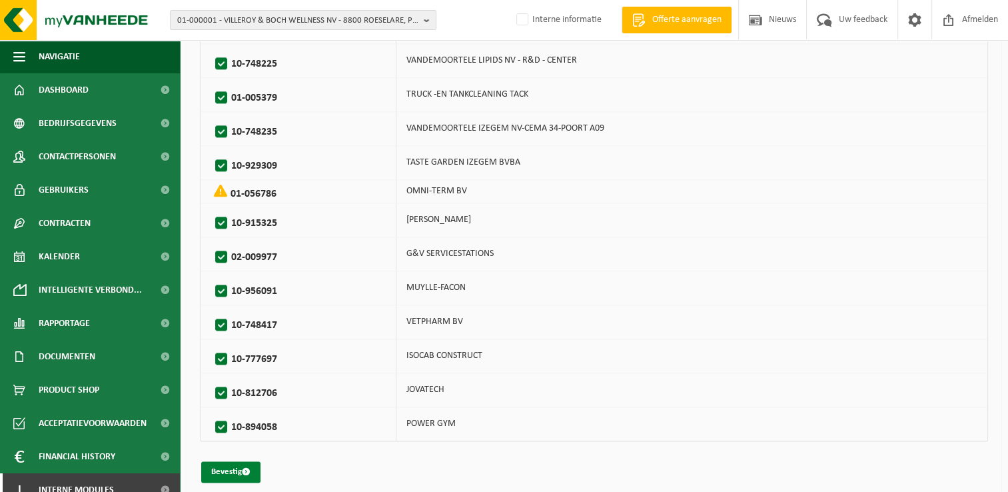
click at [228, 467] on button "Bevestig" at bounding box center [230, 471] width 59 height 21
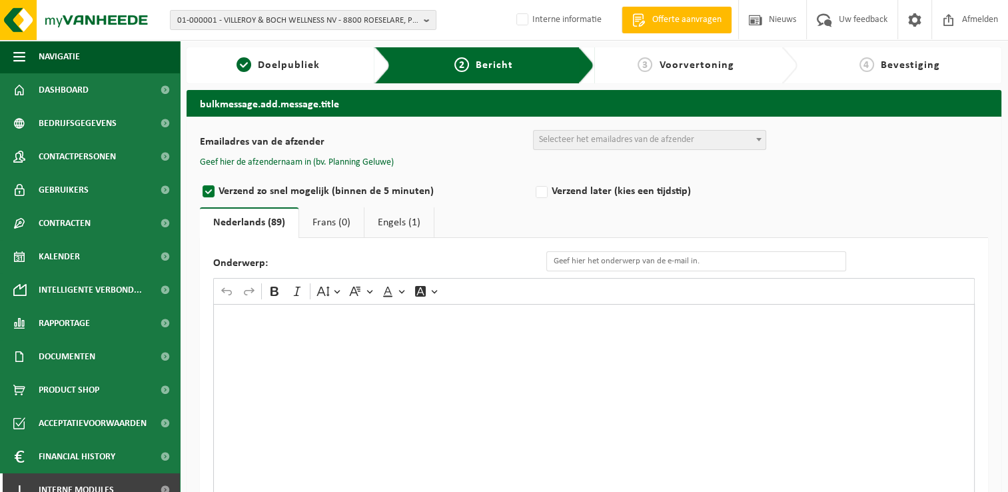
click at [621, 141] on span "Selecteer het emailadres van de afzender" at bounding box center [616, 140] width 155 height 10
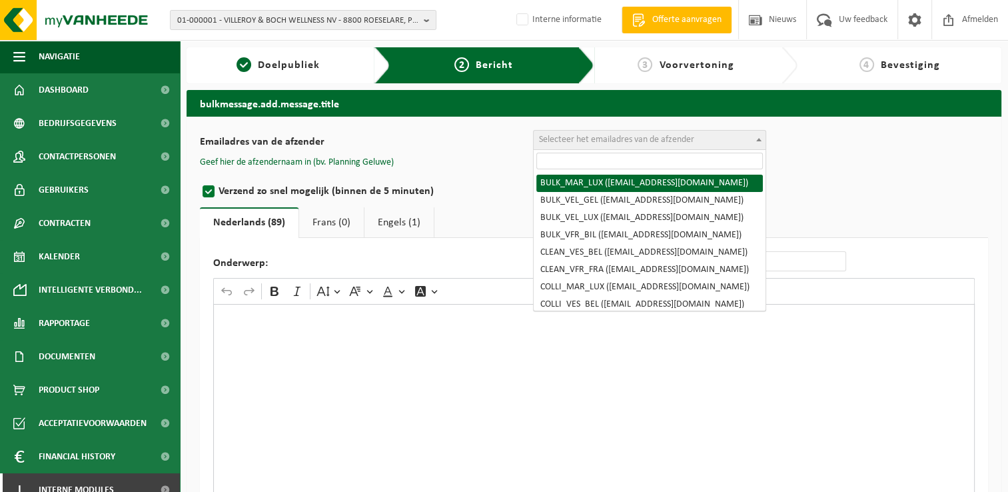
click at [619, 162] on input "search" at bounding box center [649, 161] width 227 height 17
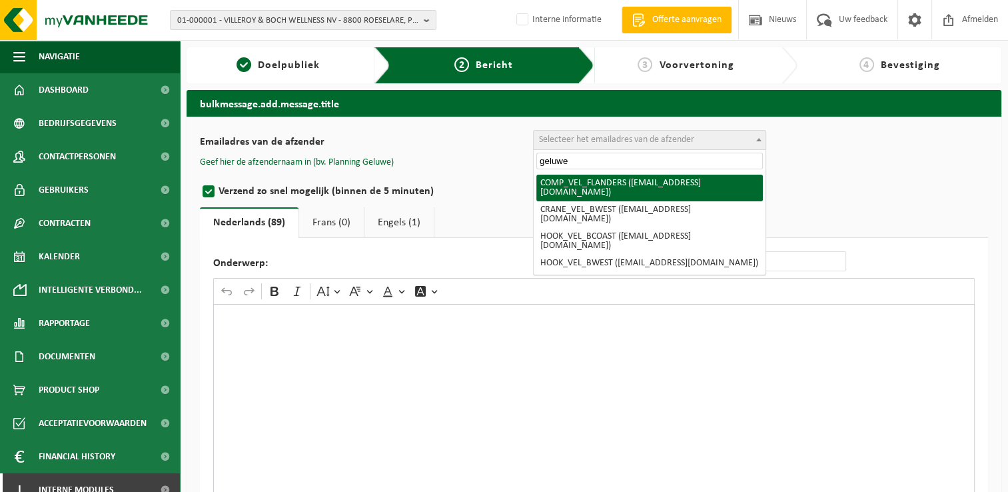
type input "geluwe"
select select "COMP_VEL_FLANDERS"
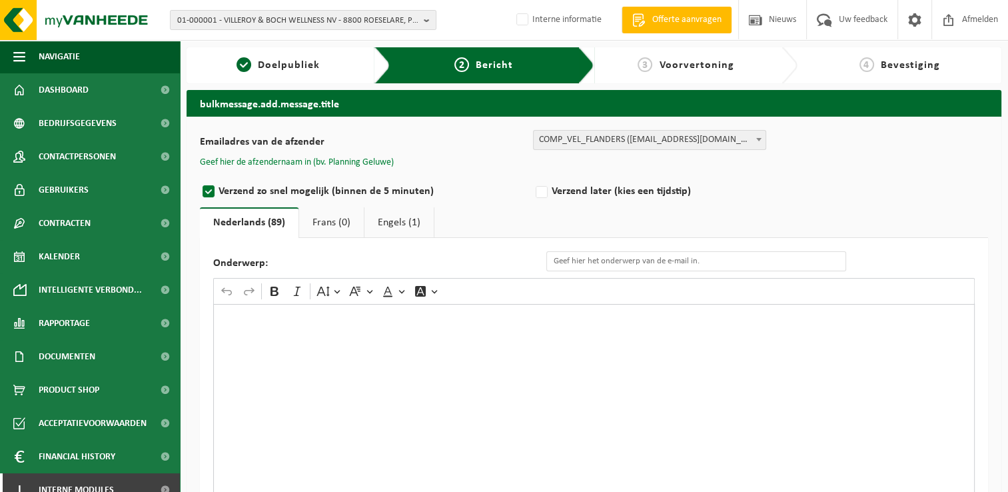
click at [342, 157] on button "Geef hier de afzendernaam in (bv. Planning Geluwe)" at bounding box center [297, 163] width 194 height 12
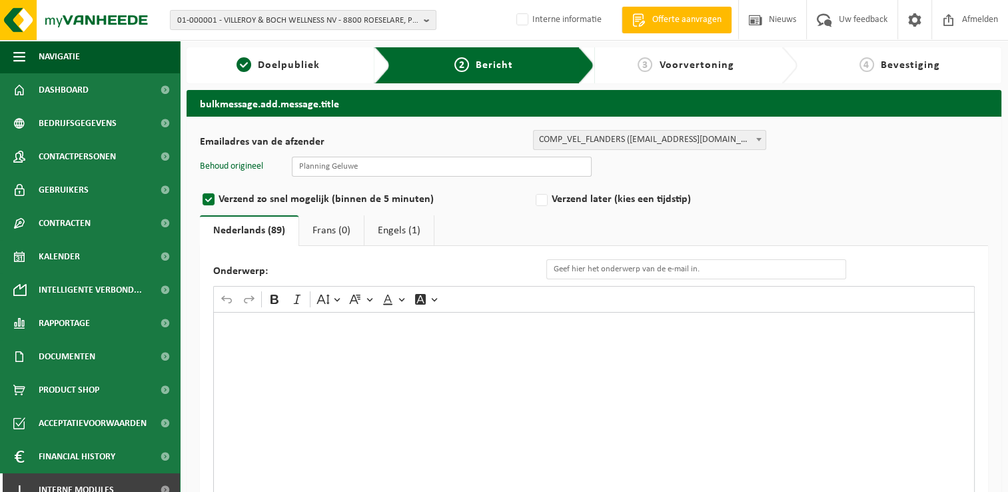
click at [437, 167] on input "text" at bounding box center [442, 167] width 300 height 20
type input "Planning Geluwe"
click at [394, 319] on div "Rich Text Editor. Editing area: main. Press Alt+0 for help." at bounding box center [593, 445] width 761 height 266
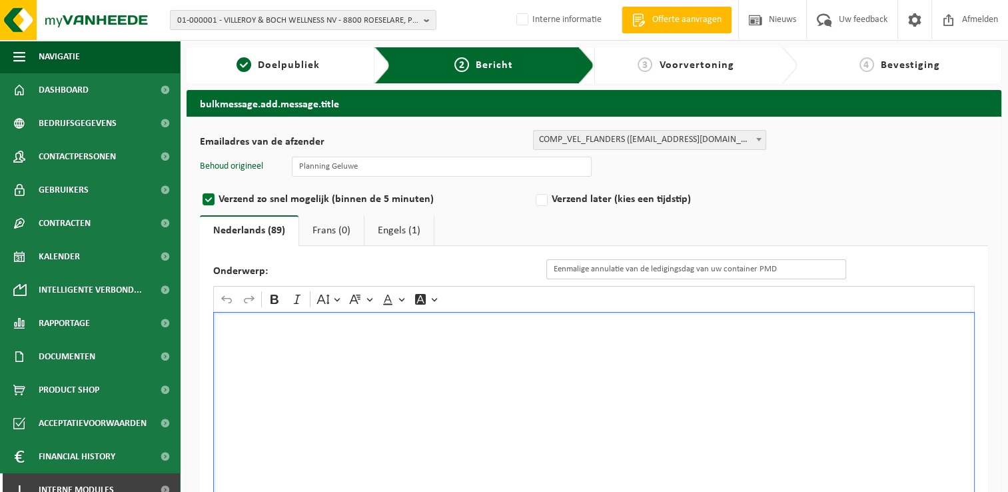
click at [553, 270] on input "Eenmalige annulatie van de ledigingsdag van uw container PMD" at bounding box center [696, 269] width 300 height 20
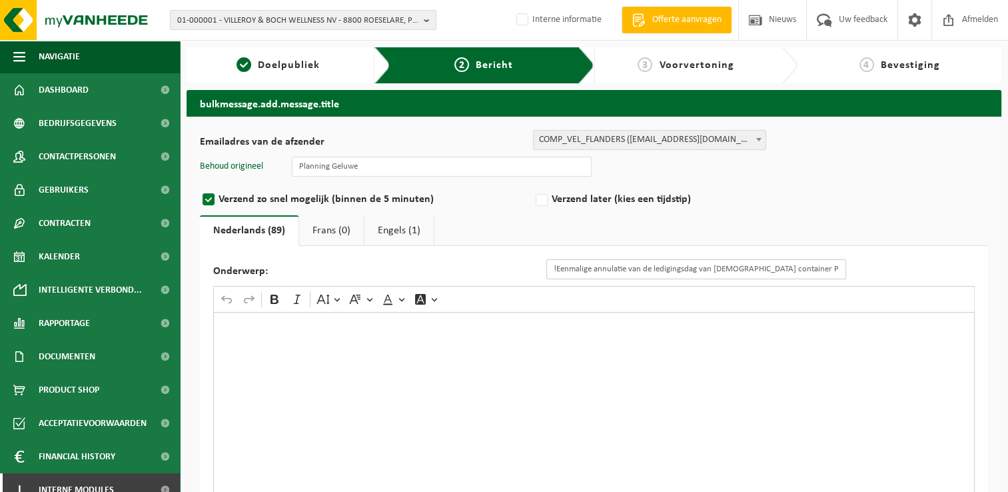
type input "Eenmalige annulatie van de ledigingsdag van uw container PMD"
click at [684, 332] on div "Rich Text Editor. Editing area: main. Press Alt+0 for help." at bounding box center [593, 445] width 761 height 266
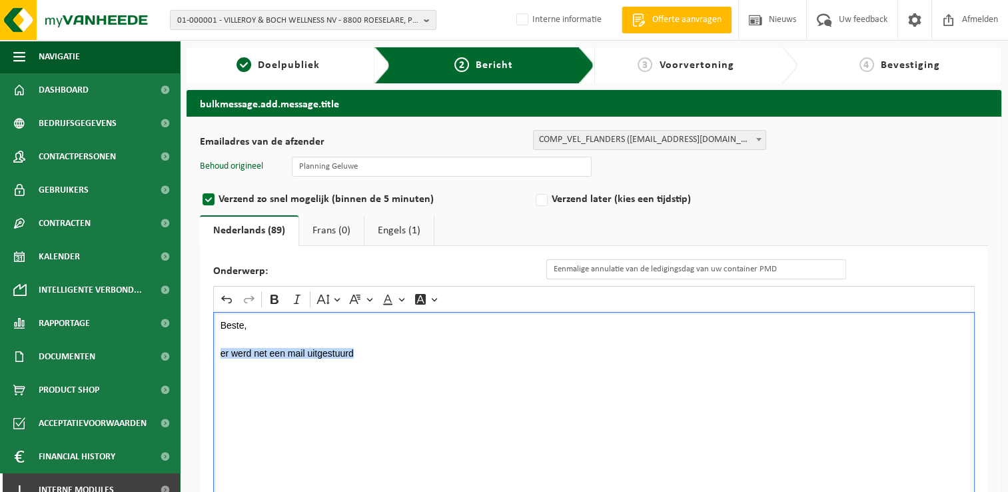
drag, startPoint x: 370, startPoint y: 353, endPoint x: 218, endPoint y: 356, distance: 152.6
click at [218, 356] on div "Beste, er werd net een mail uitgestuurd" at bounding box center [593, 445] width 761 height 266
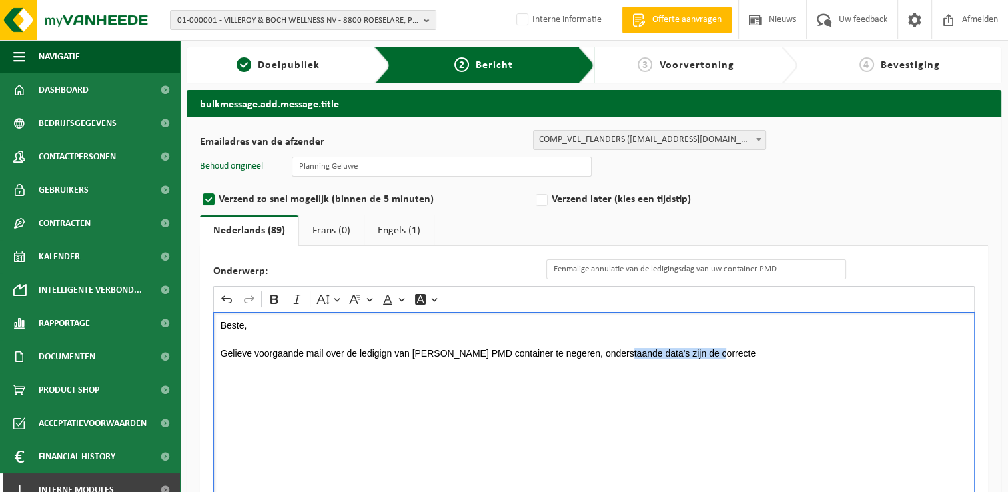
drag, startPoint x: 708, startPoint y: 350, endPoint x: 609, endPoint y: 358, distance: 99.5
click at [609, 358] on div "Beste, [PERSON_NAME] voorgaande mail over de ledigign van jullie PMD container …" at bounding box center [593, 445] width 761 height 266
click at [558, 404] on div "Beste, Gelieve voorgaande mail over de ledigign van jullie PMD container te neg…" at bounding box center [593, 445] width 761 height 266
drag, startPoint x: 493, startPoint y: 371, endPoint x: 410, endPoint y: 368, distance: 83.3
click at [410, 368] on p "De lediging zal helaas uitgesteld worden naar [DATE]" at bounding box center [594, 371] width 747 height 9
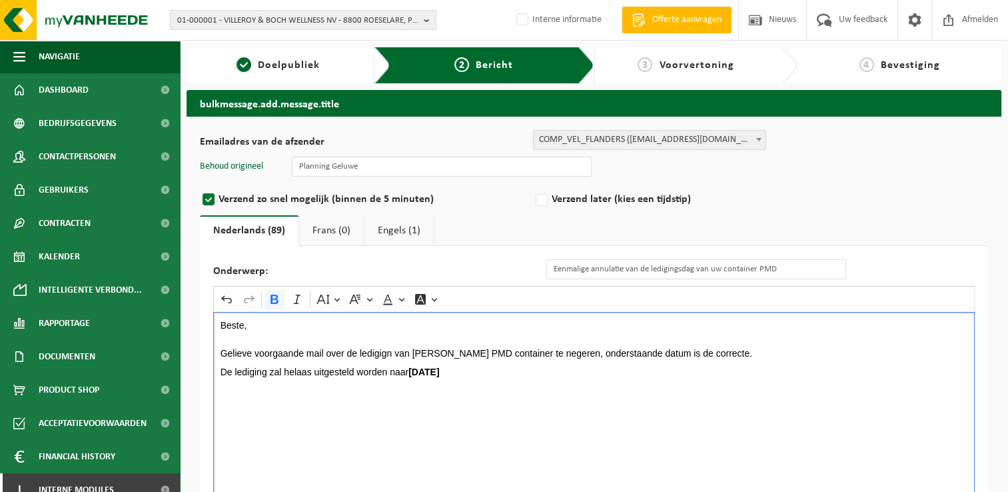
click at [550, 375] on p "De lediging zal helaas uitgesteld worden naar [DATE]" at bounding box center [594, 371] width 747 height 9
click at [662, 372] on p "De lediging zal helaas uitgesteld worden naar [DATE] ⁠⁠⁠⁠⁠⁠⁠en NIET naar [DATE]" at bounding box center [594, 371] width 747 height 9
click at [585, 409] on div "Beste, Gelieve voorgaande mail over de ledigign van jullie PMD container te neg…" at bounding box center [593, 445] width 761 height 266
click at [669, 364] on p "Rich Text Editor. Editing area: main. Press Alt+0 for help." at bounding box center [594, 362] width 747 height 9
click at [677, 371] on p "De lediging zal helaas uitgesteld worden naar [DATE] en NIET naar [DATE]." at bounding box center [594, 371] width 747 height 9
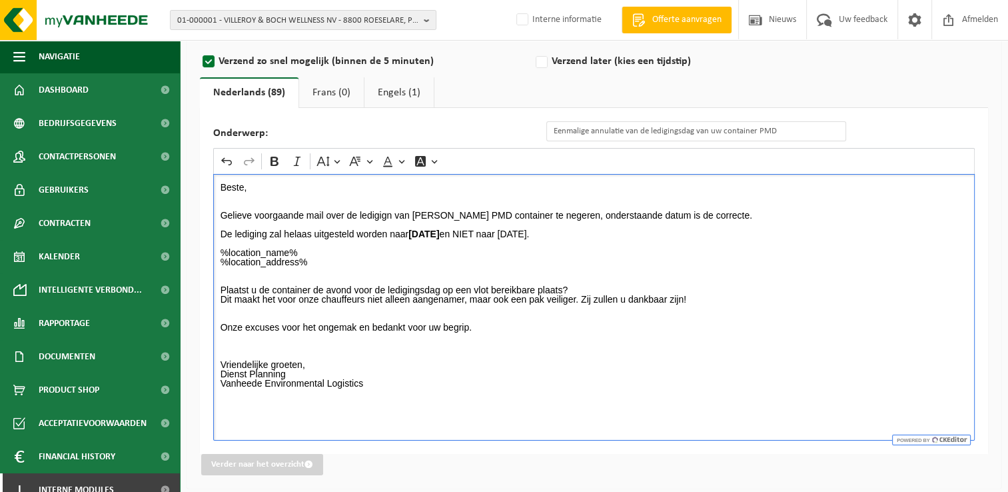
scroll to position [140, 0]
drag, startPoint x: 518, startPoint y: 231, endPoint x: 536, endPoint y: 228, distance: 17.5
click at [536, 228] on p "De lediging zal helaas uitgesteld worden naar [DATE] en NIET naar [DATE]." at bounding box center [594, 231] width 747 height 9
drag, startPoint x: 566, startPoint y: 230, endPoint x: 588, endPoint y: 228, distance: 22.7
click at [588, 228] on p "De lediging zal helaas uitgesteld worden naar [DATE] en NIET naar [DATE]." at bounding box center [594, 231] width 747 height 9
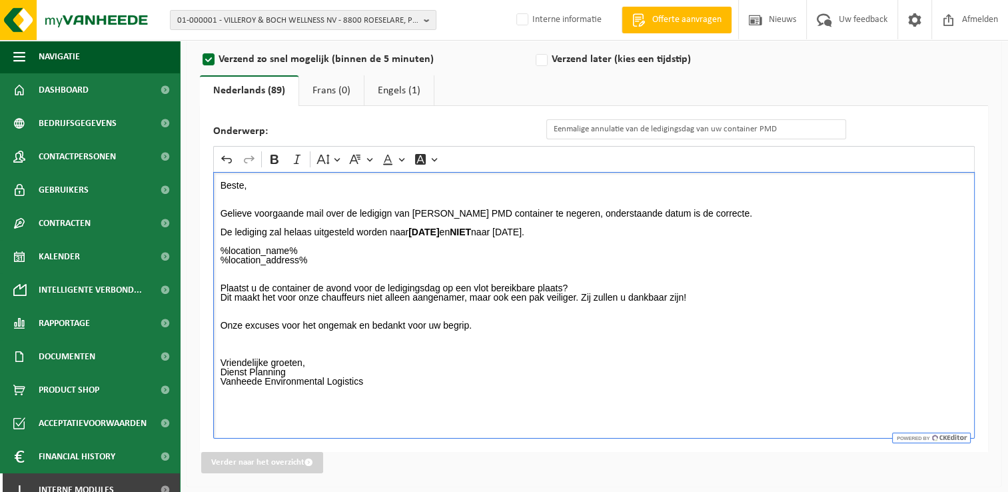
click at [605, 254] on p "%location_name% %location_address% Plaatst u de container de avond voor de ledi…" at bounding box center [594, 306] width 747 height 121
drag, startPoint x: 564, startPoint y: 232, endPoint x: 568, endPoint y: 257, distance: 25.5
click at [649, 227] on p "De lediging zal helaas uitgesteld worden naar maandag 01/09/2025 en NIET naar m…" at bounding box center [594, 231] width 747 height 9
drag, startPoint x: 219, startPoint y: 285, endPoint x: 573, endPoint y: 284, distance: 353.8
click at [573, 284] on div "Beste, Gelieve voorgaande mail over de ledigign van jullie PMD container te neg…" at bounding box center [593, 305] width 761 height 266
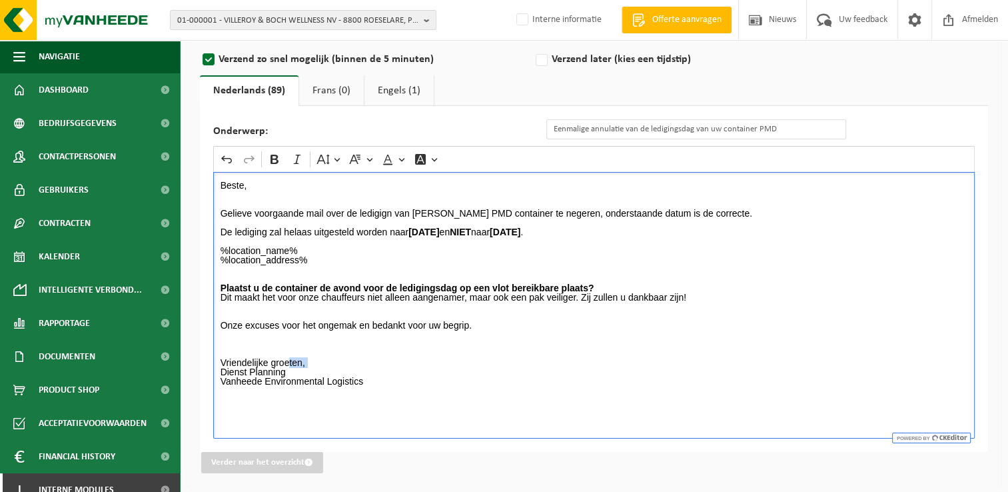
drag, startPoint x: 221, startPoint y: 372, endPoint x: 289, endPoint y: 364, distance: 69.1
click at [289, 364] on div "Beste, Gelieve voorgaande mail over de ledigign van jullie PMD container te neg…" at bounding box center [593, 305] width 761 height 266
click at [290, 364] on p "%location_name% %location_address% Plaatst u de container de avond voor de ledi…" at bounding box center [594, 306] width 747 height 121
drag, startPoint x: 295, startPoint y: 368, endPoint x: 220, endPoint y: 370, distance: 75.3
click at [221, 370] on p "Dienst Planning Vanheede Environmental Logistics" at bounding box center [594, 381] width 747 height 28
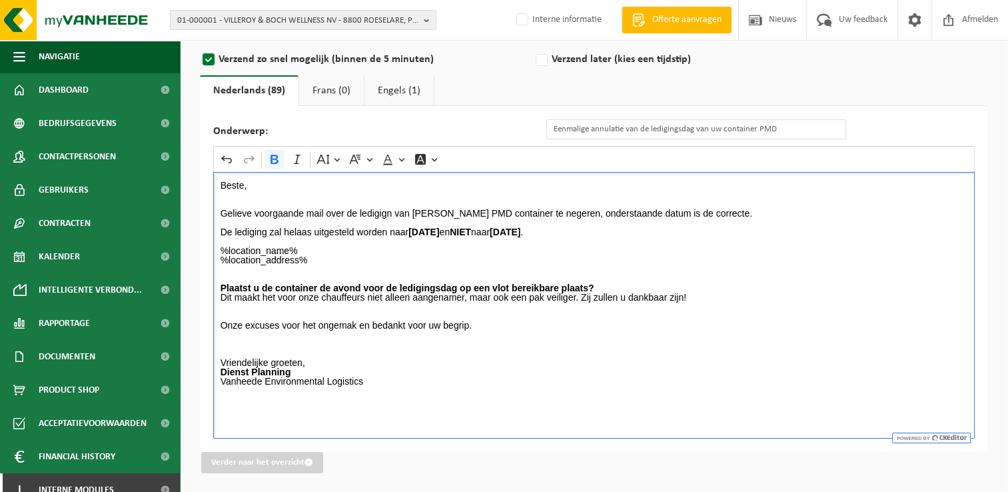
click at [318, 377] on p "Dienst Planning Vanheede Environmental Logistics" at bounding box center [594, 381] width 747 height 28
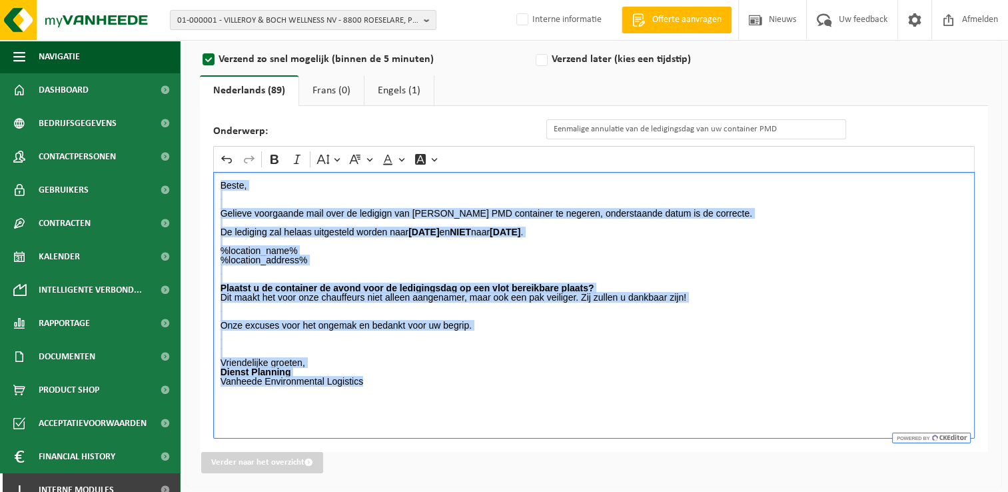
drag, startPoint x: 218, startPoint y: 186, endPoint x: 464, endPoint y: 382, distance: 314.7
click at [464, 382] on div "Beste, Gelieve voorgaande mail over de ledigign van jullie PMD container te neg…" at bounding box center [593, 305] width 761 height 266
copy div "Beste, Gelieve voorgaande mail over de ledigign van jullie PMD container te neg…"
drag, startPoint x: 408, startPoint y: 87, endPoint x: 416, endPoint y: 143, distance: 55.9
click at [408, 87] on link "Engels (1)" at bounding box center [398, 90] width 69 height 31
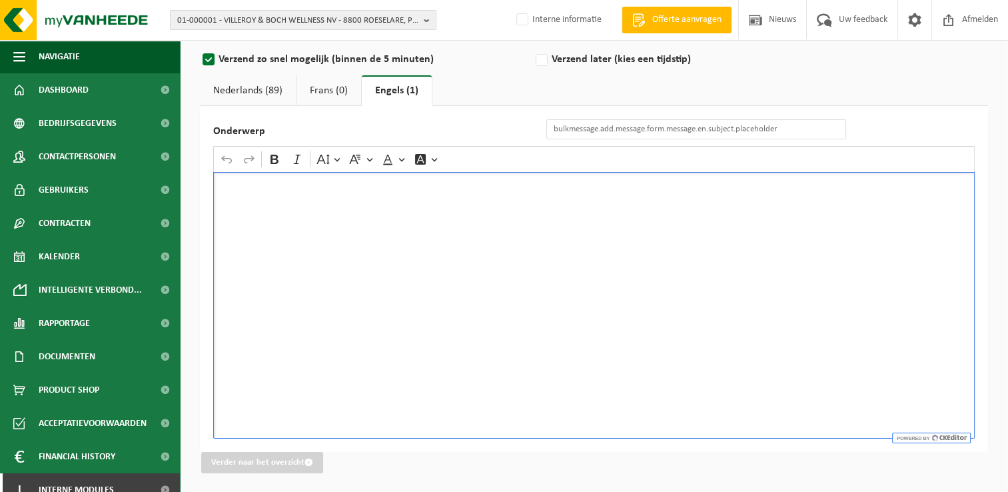
click at [432, 223] on div "Rich Text Editor. Editing area: main. Press Alt+0 for help." at bounding box center [593, 305] width 761 height 266
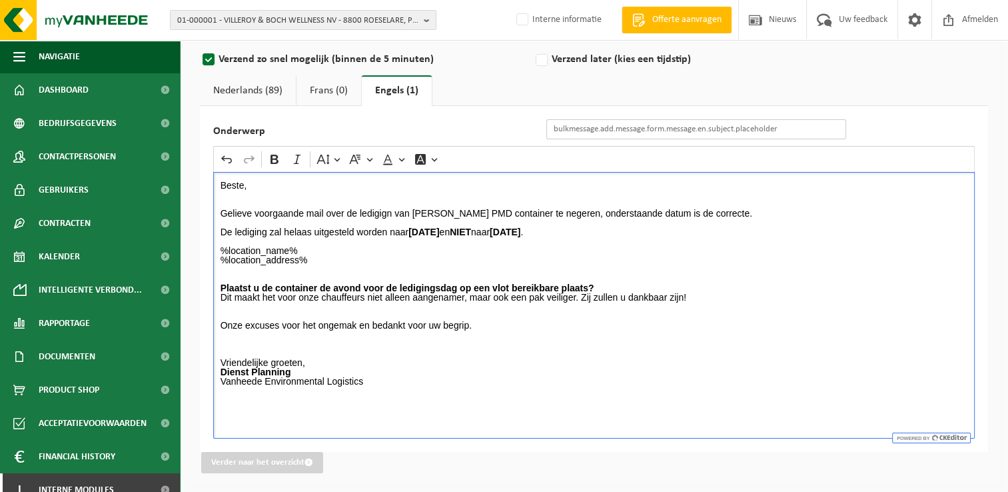
click at [608, 137] on input "Onderwerp" at bounding box center [696, 129] width 300 height 20
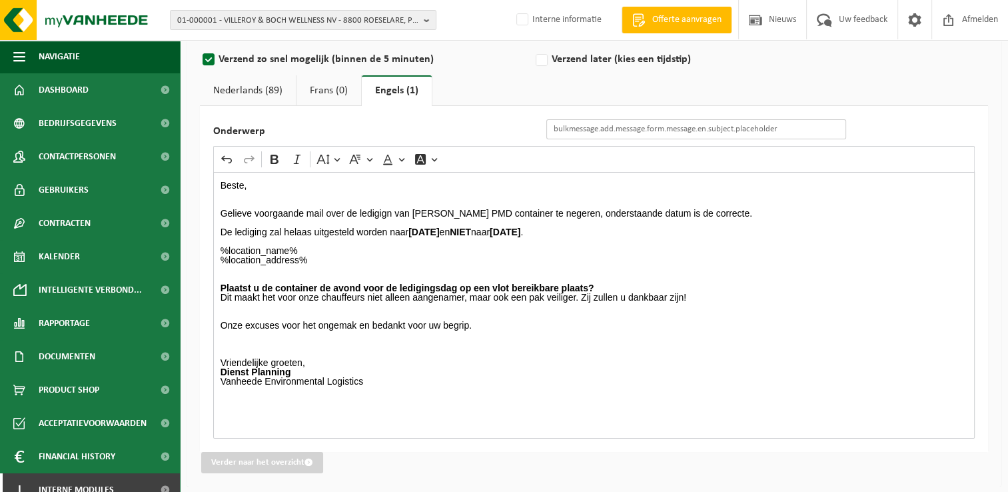
type input "Eenmalige annulatie van de ledigingsdag van uw container PMD"
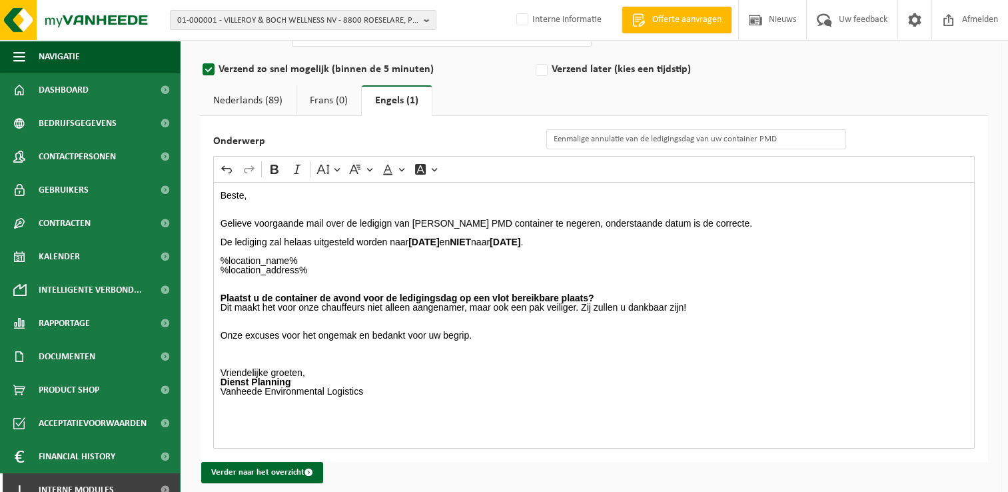
click at [583, 320] on p "%location_name% %location_address% Plaatst u de container de avond voor de ledi…" at bounding box center [594, 316] width 747 height 121
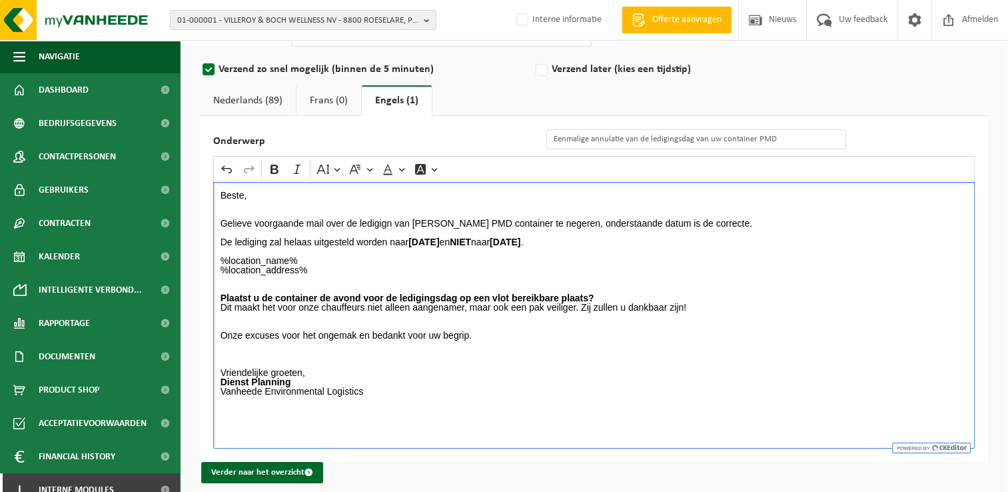
click at [376, 222] on p "Gelieve voorgaande mail over de ledigign van jullie PMD container te negeren, o…" at bounding box center [594, 223] width 747 height 9
drag, startPoint x: 376, startPoint y: 222, endPoint x: 403, endPoint y: 224, distance: 26.7
click at [378, 221] on p "Gelieve voorgaande mail over de ledigign van jullie PMD container te negeren, o…" at bounding box center [594, 223] width 747 height 9
click at [388, 223] on p "Gelieve voorgaande mail over de ledigign van jullie PMD container te negeren, o…" at bounding box center [594, 223] width 747 height 9
drag, startPoint x: 434, startPoint y: 224, endPoint x: 453, endPoint y: 225, distance: 18.7
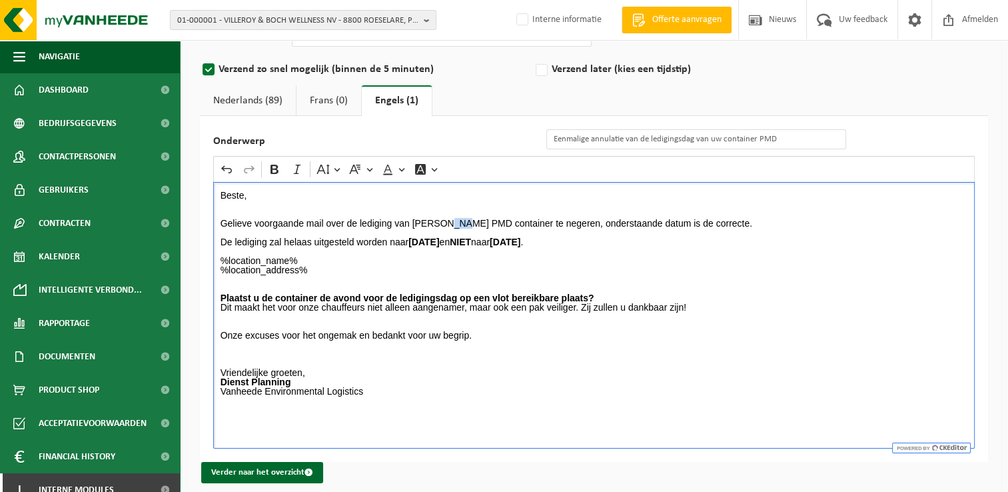
click at [453, 225] on p "Gelieve voorgaande mail over de lediging van jullie PMD container te negeren, o…" at bounding box center [594, 223] width 747 height 9
click at [454, 276] on p "%location_name% %location_address% Plaatst u de container de avond voor de ledi…" at bounding box center [594, 316] width 747 height 121
drag, startPoint x: 266, startPoint y: 103, endPoint x: 329, endPoint y: 145, distance: 75.9
click at [266, 103] on link "Nederlands (89)" at bounding box center [248, 100] width 96 height 31
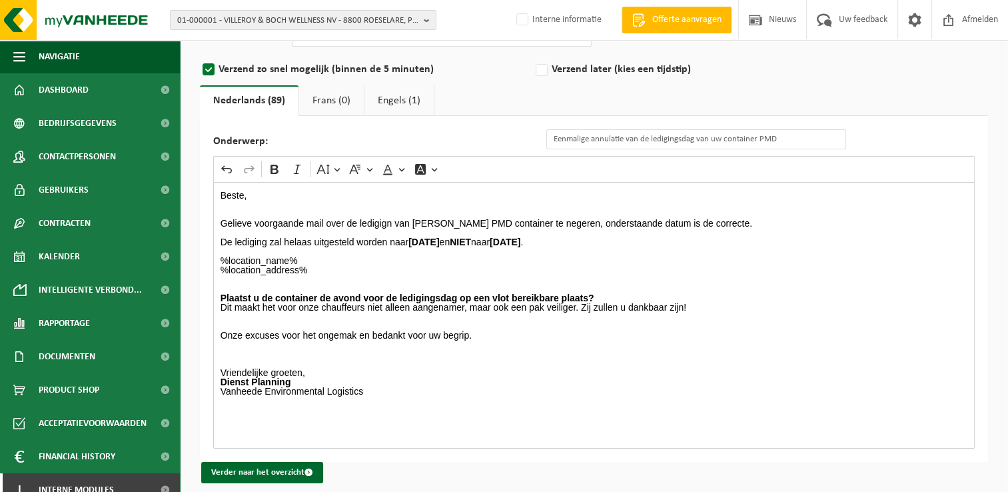
click at [392, 222] on p "Gelieve voorgaande mail over de ledigign van jullie PMD container te negeren, o…" at bounding box center [594, 223] width 747 height 9
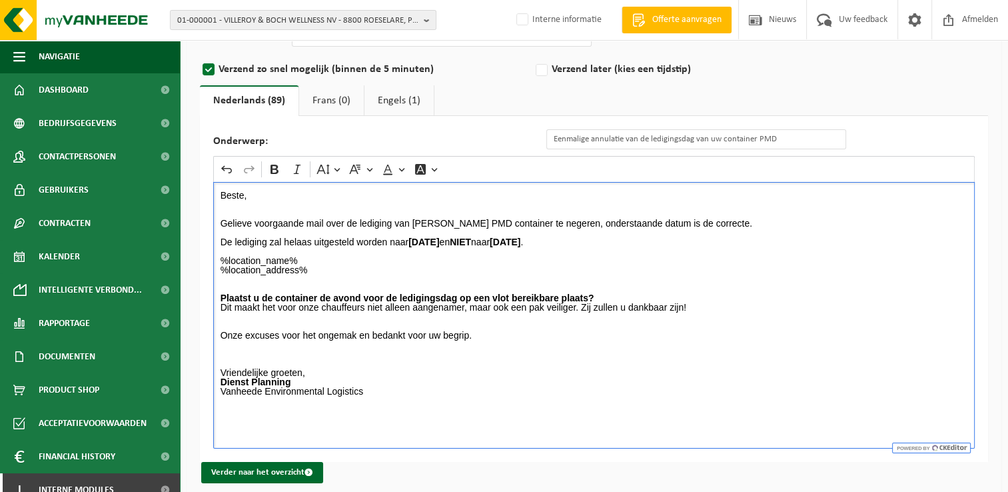
click at [456, 273] on p "%location_name% %location_address% Plaatst u de container de avond voor de ledi…" at bounding box center [594, 316] width 747 height 121
click at [305, 473] on span "submit" at bounding box center [308, 472] width 9 height 9
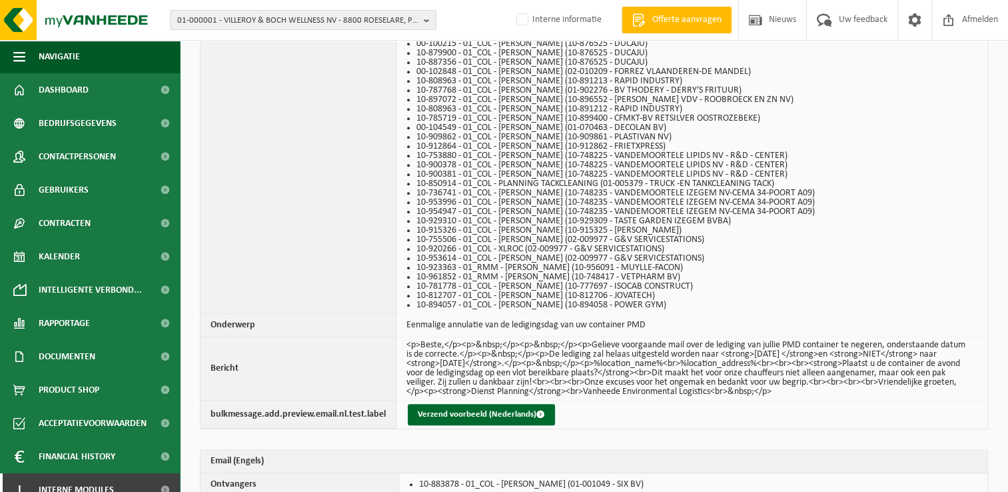
scroll to position [1444, 0]
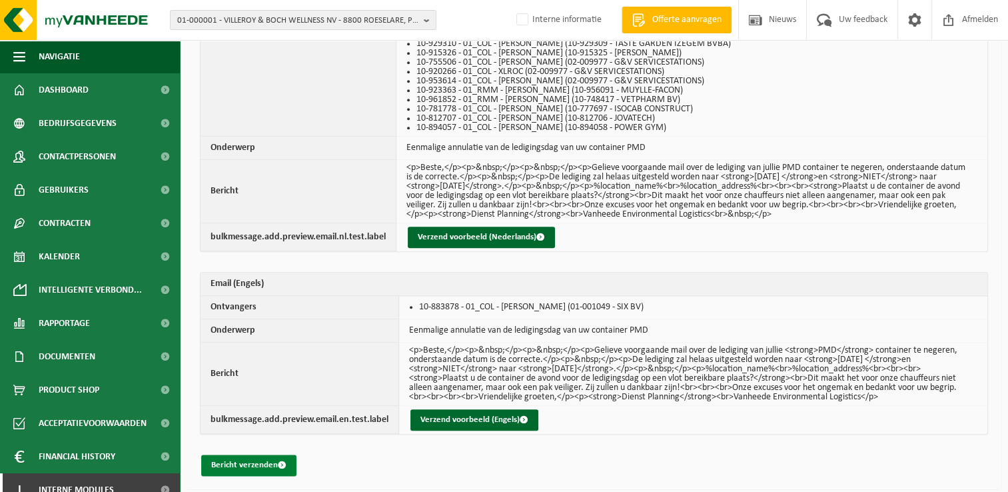
click at [259, 459] on button "Bericht verzenden" at bounding box center [248, 464] width 95 height 21
